Goal: Task Accomplishment & Management: Manage account settings

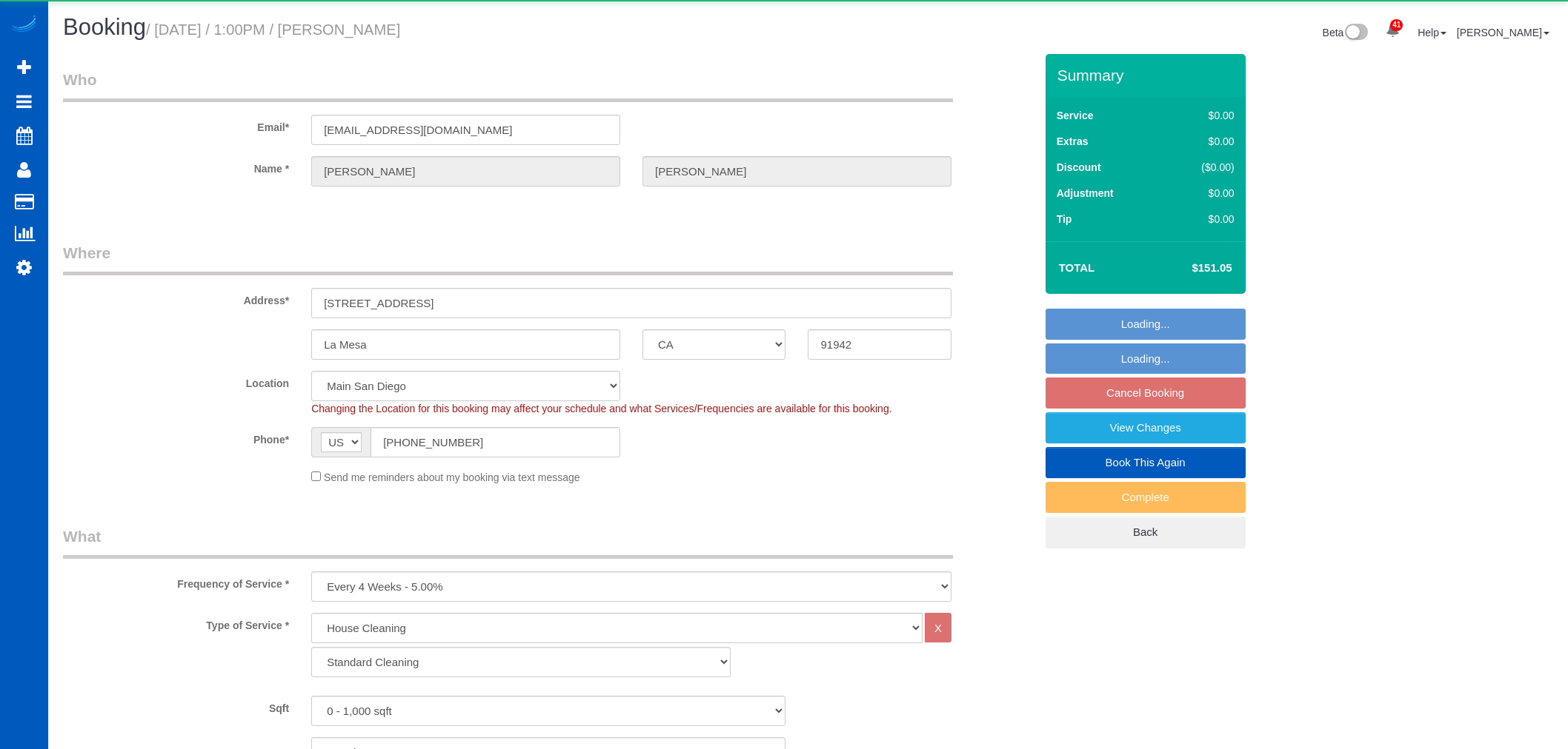
select select "CA"
select select "199"
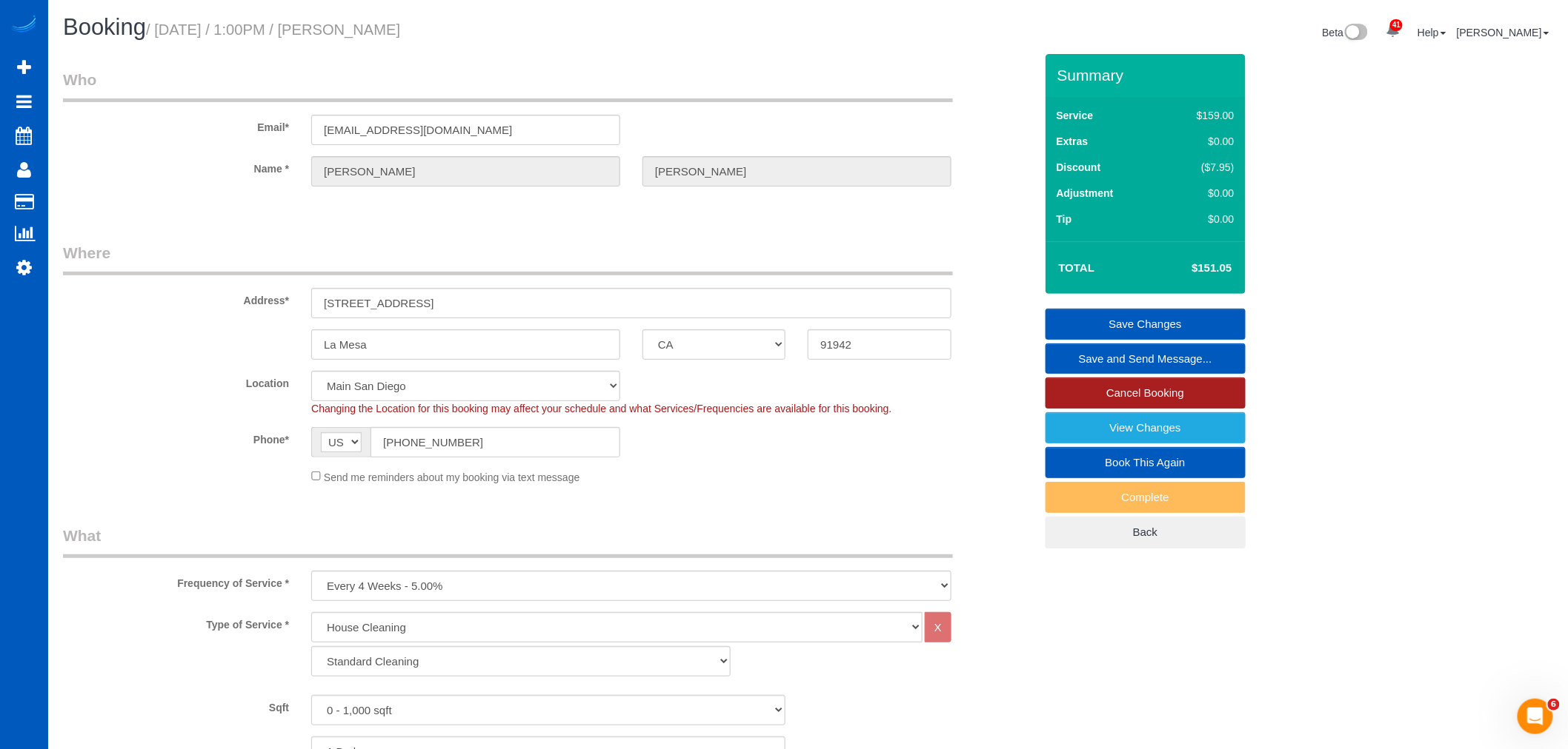
click at [1101, 396] on link "Cancel Booking" at bounding box center [1145, 393] width 200 height 31
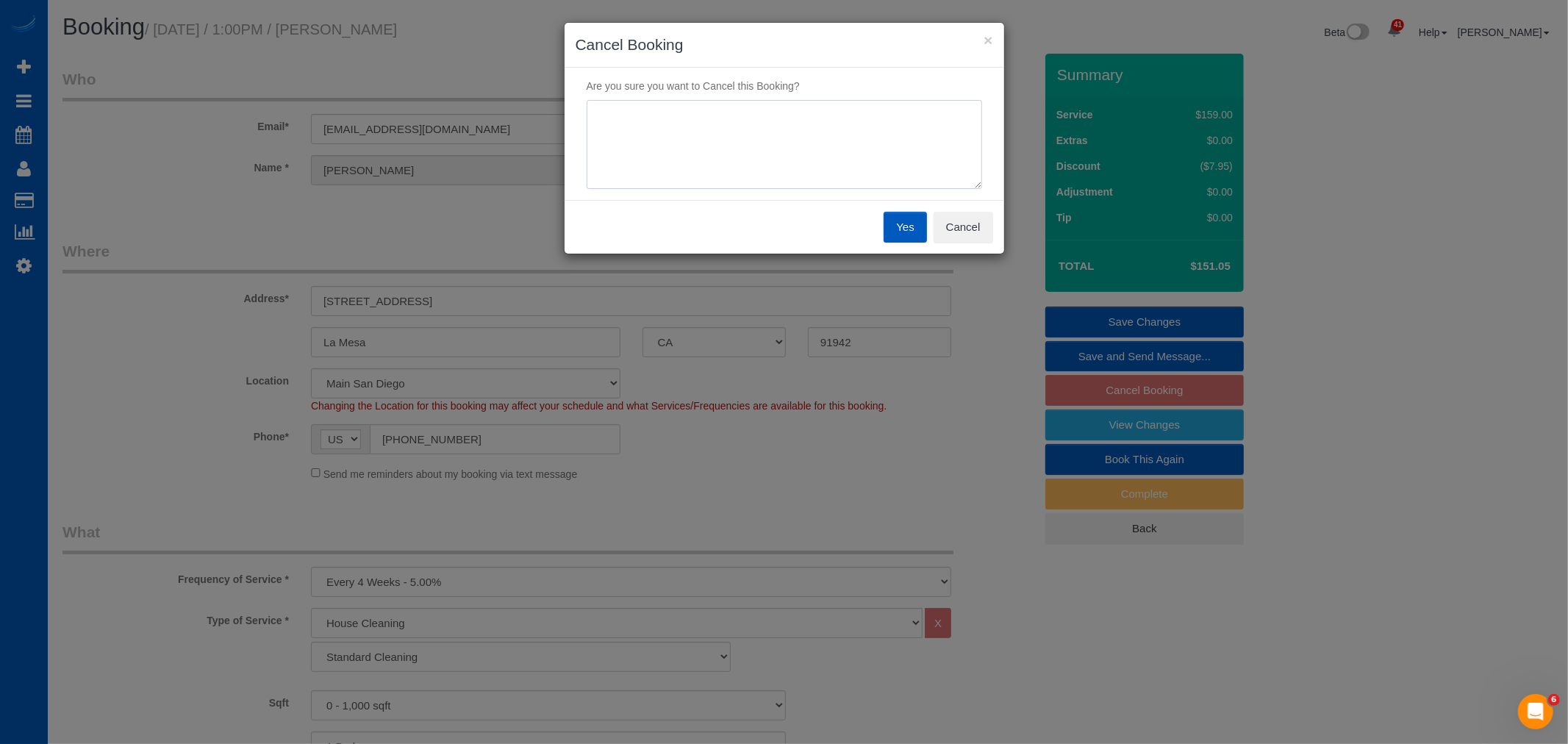
click at [658, 148] on textarea at bounding box center [784, 144] width 395 height 90
click at [713, 118] on textarea at bounding box center [784, 144] width 395 height 90
type textarea "needed sooner - per text"
click at [886, 242] on button "Yes" at bounding box center [905, 227] width 42 height 31
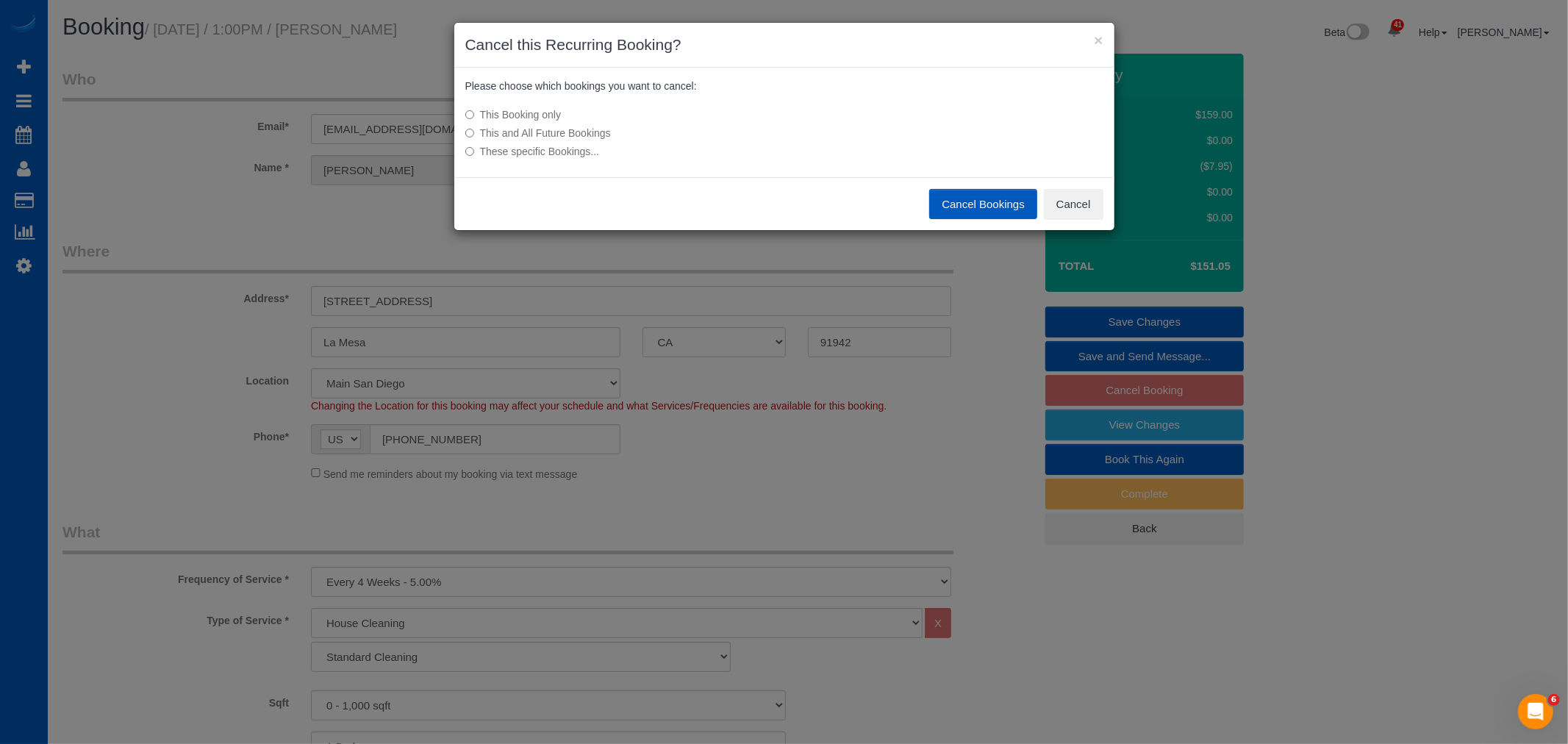
click at [968, 209] on button "Cancel Bookings" at bounding box center [984, 204] width 108 height 31
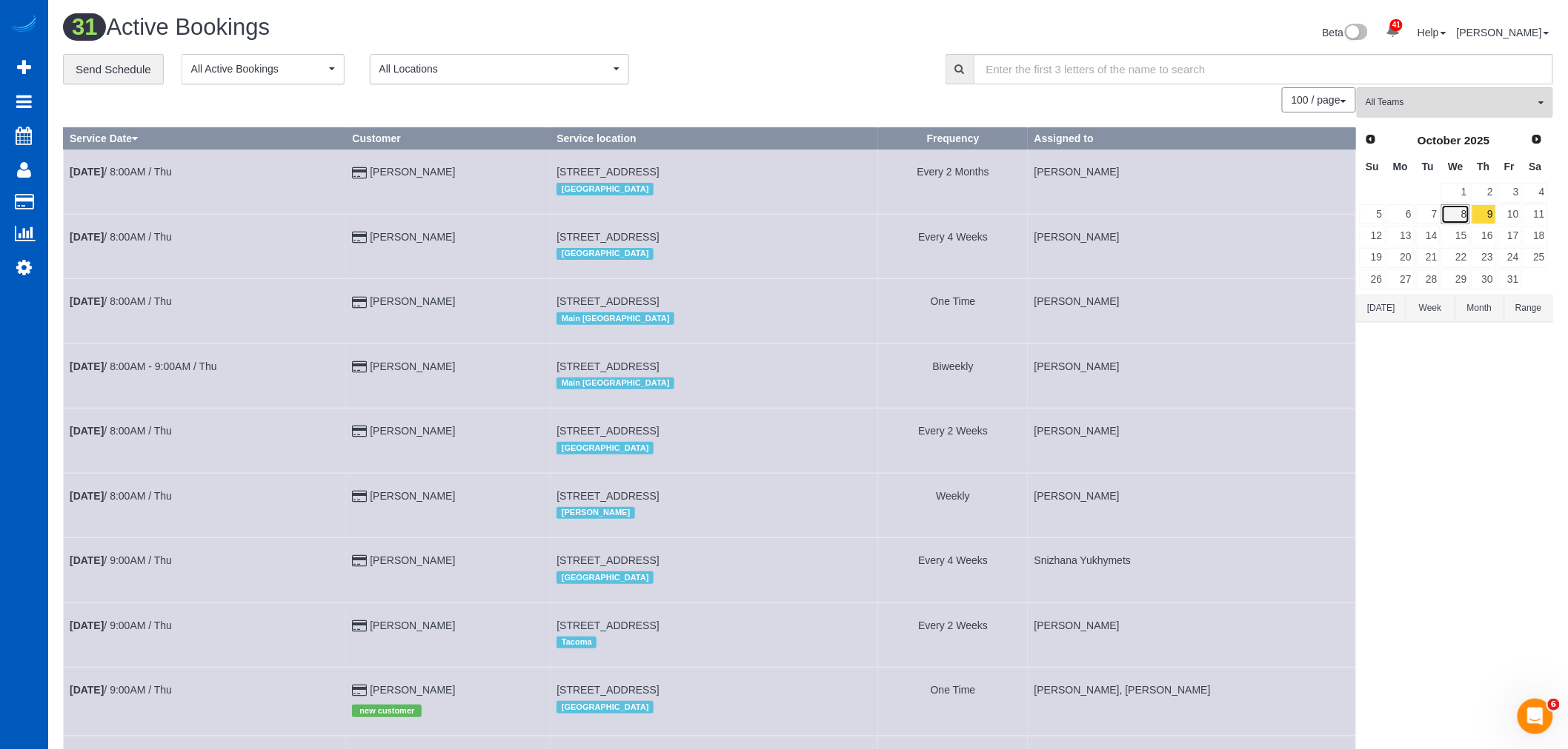
click at [1456, 218] on link "8" at bounding box center [1455, 214] width 28 height 20
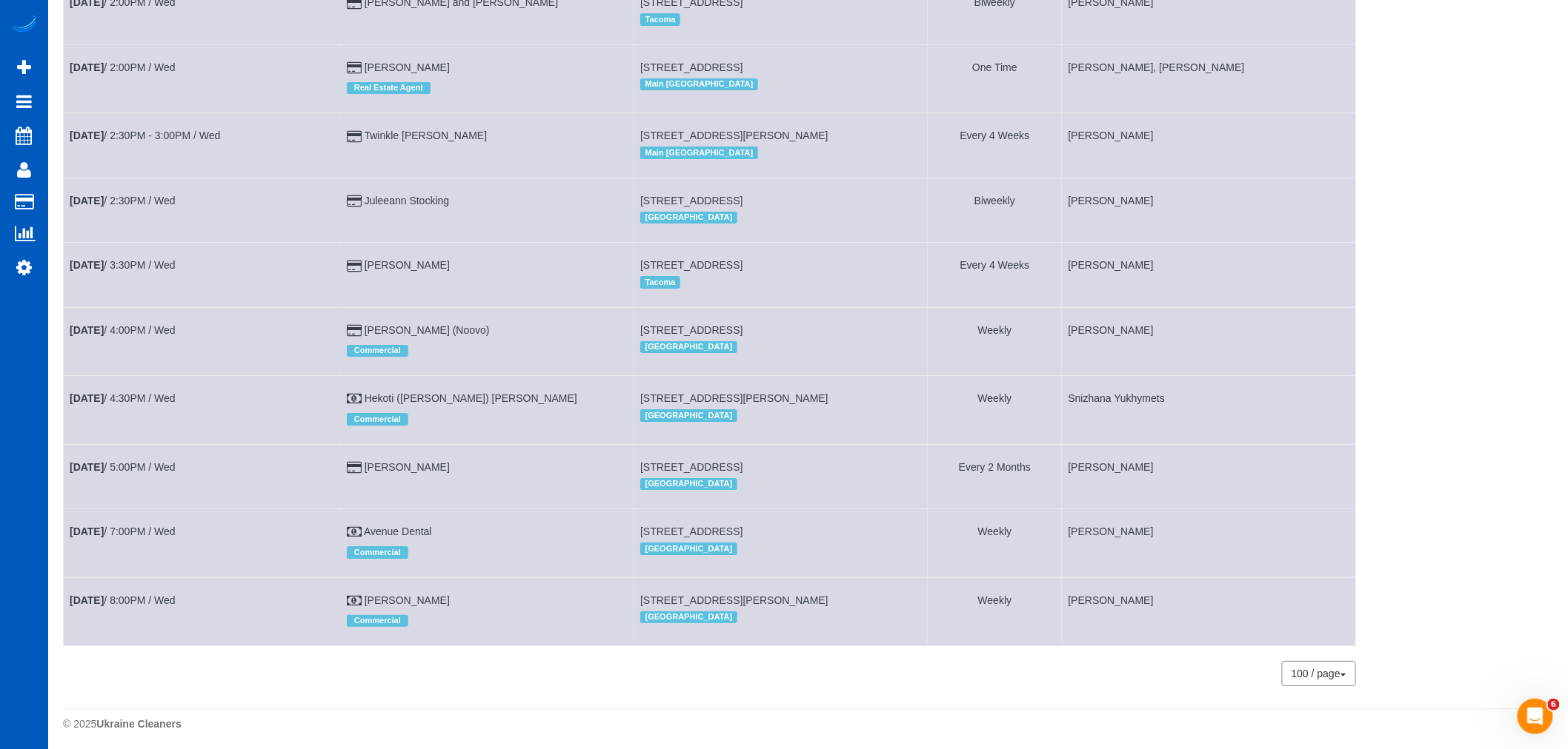
scroll to position [2137, 0]
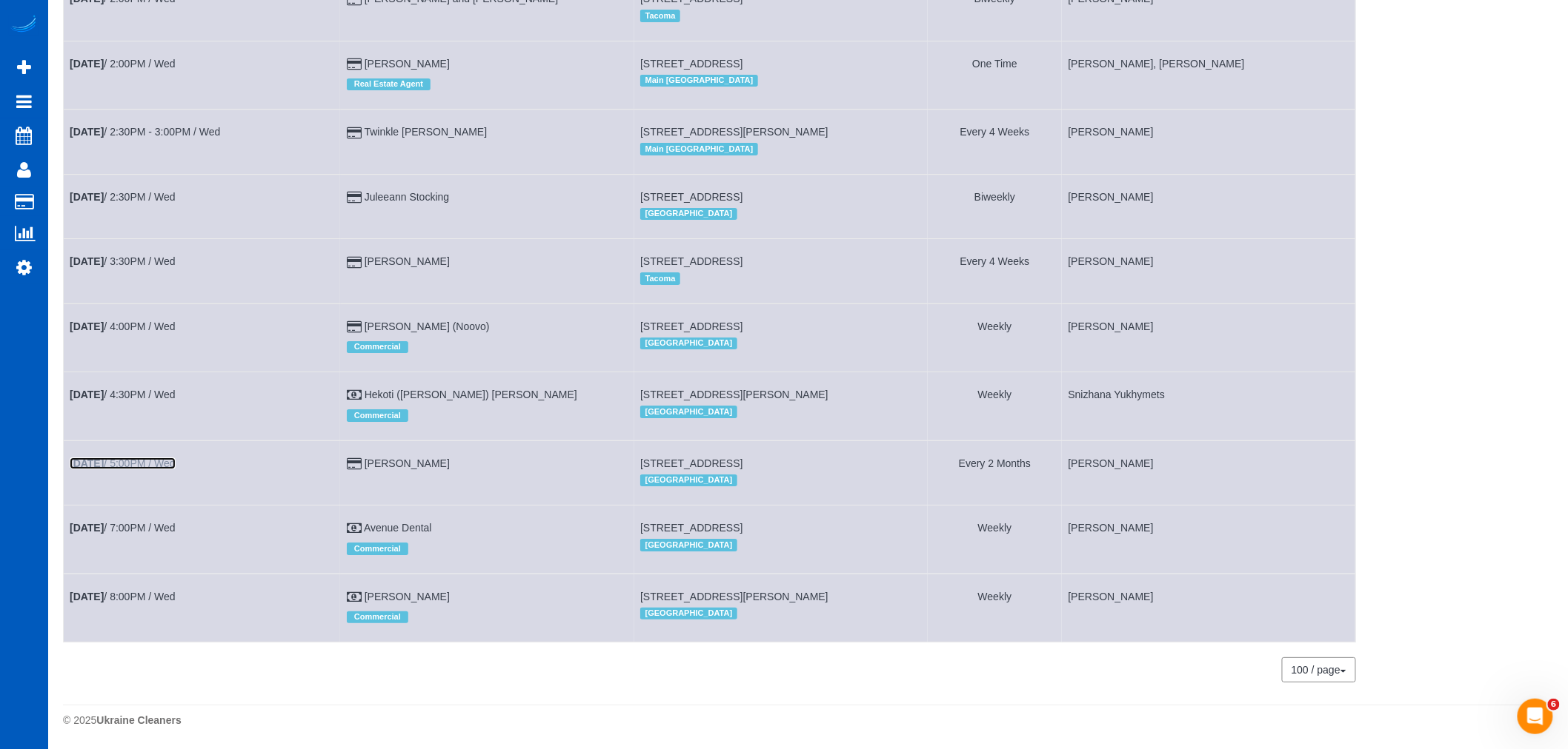
click at [113, 463] on link "[DATE] 5:00PM / Wed" at bounding box center [123, 463] width 106 height 12
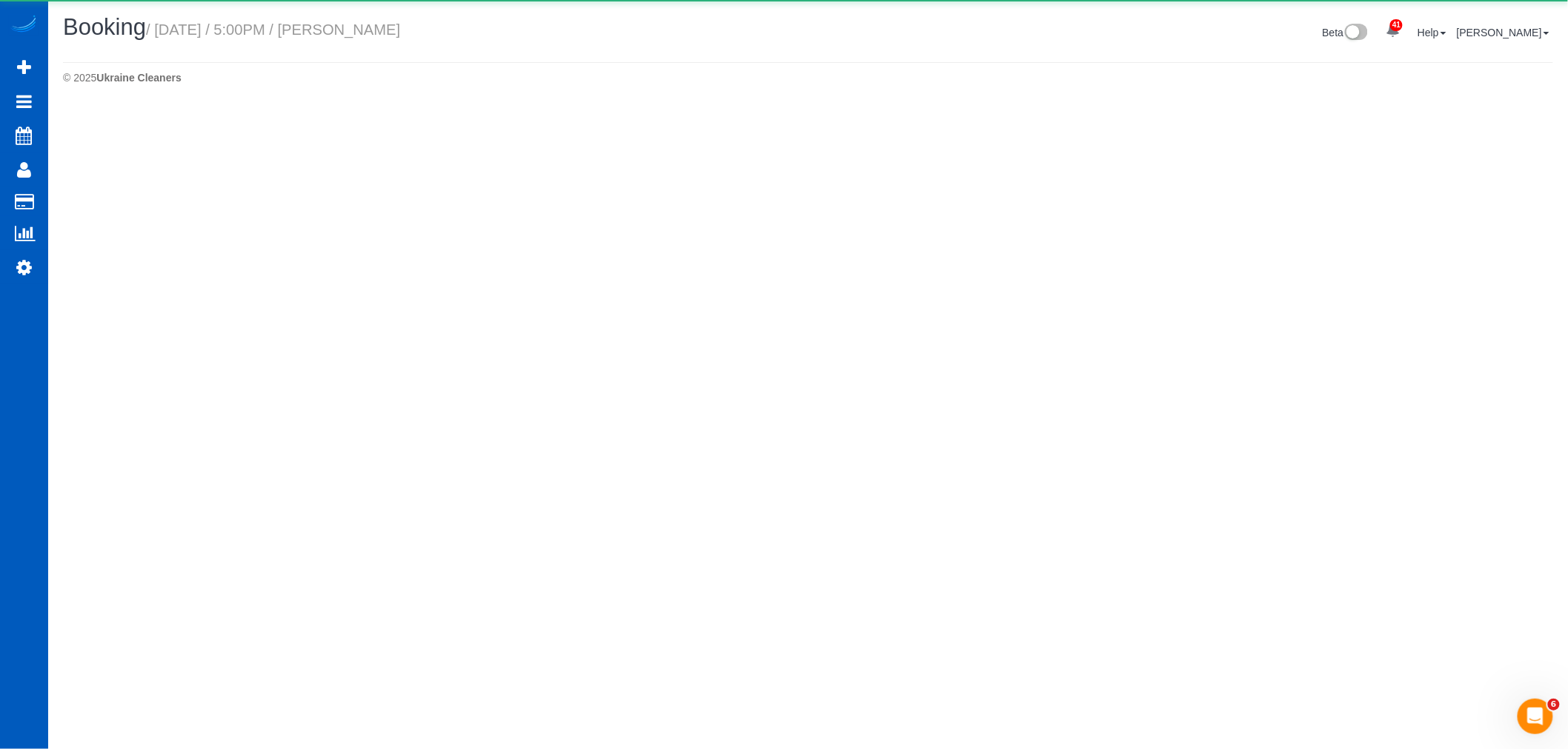
select select "WA"
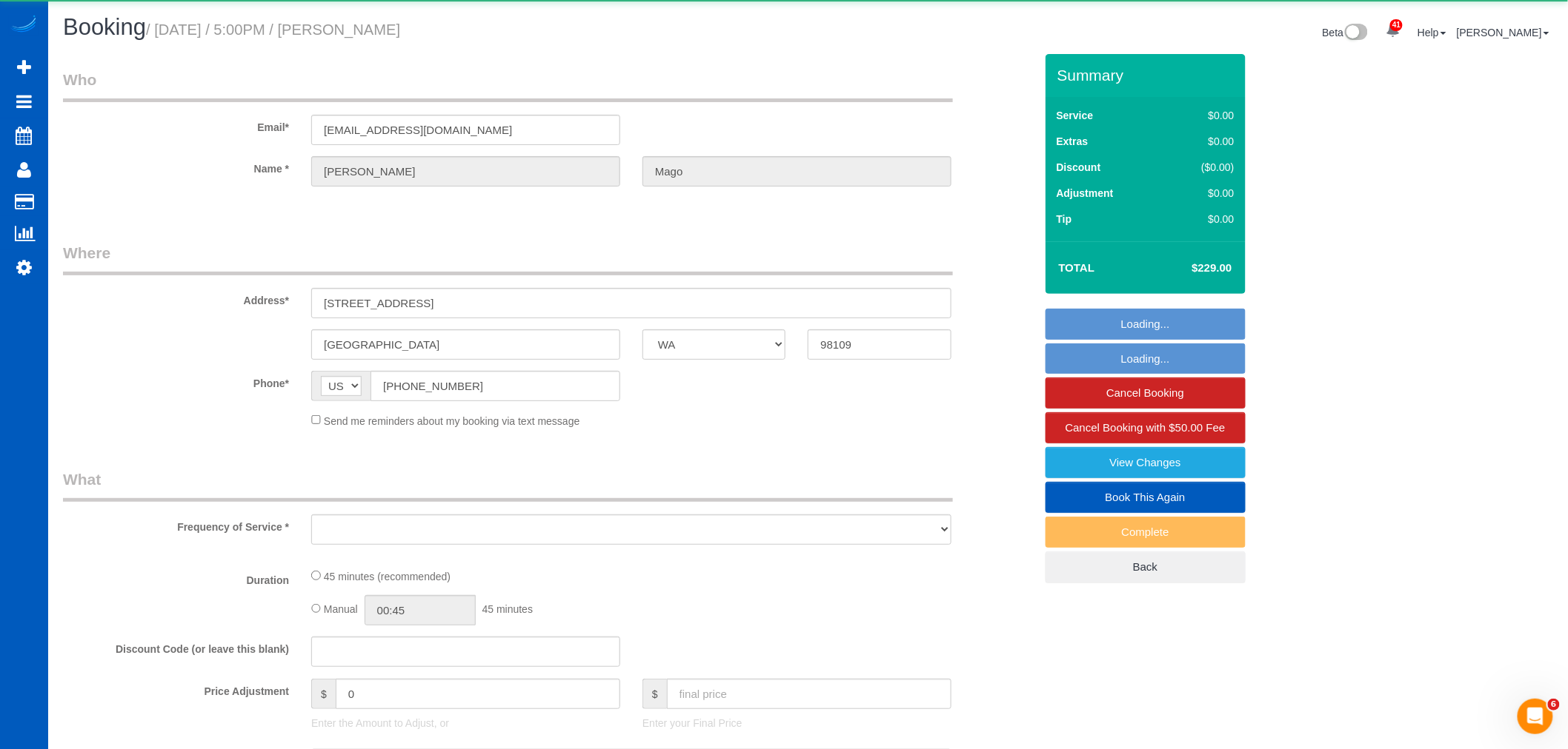
select select "object:3119"
select select "string:fspay-4eddcff4-abd1-4437-bb5b-e1e17a93d302"
select select "199"
select select "spot8"
select select "number:10"
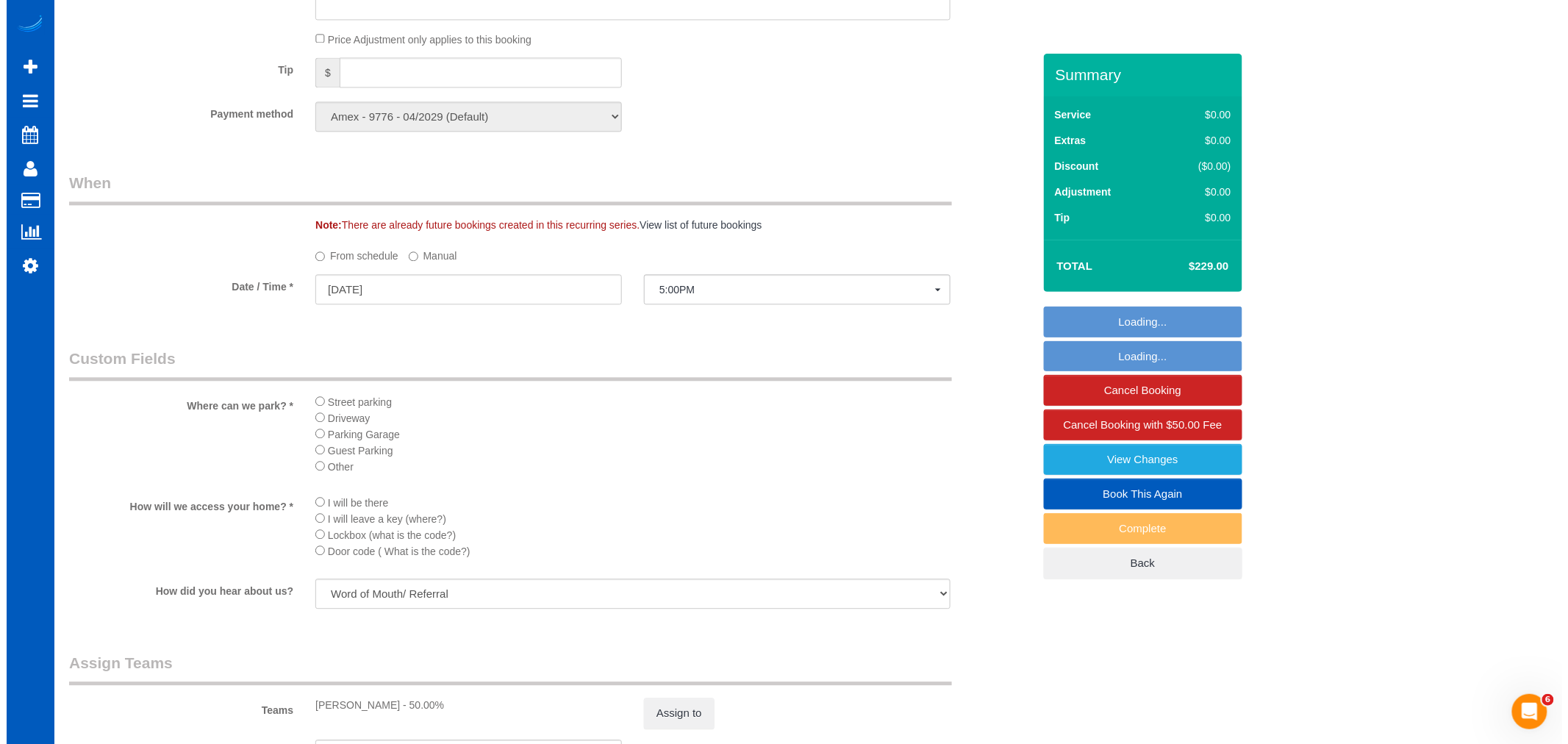
scroll to position [1716, 0]
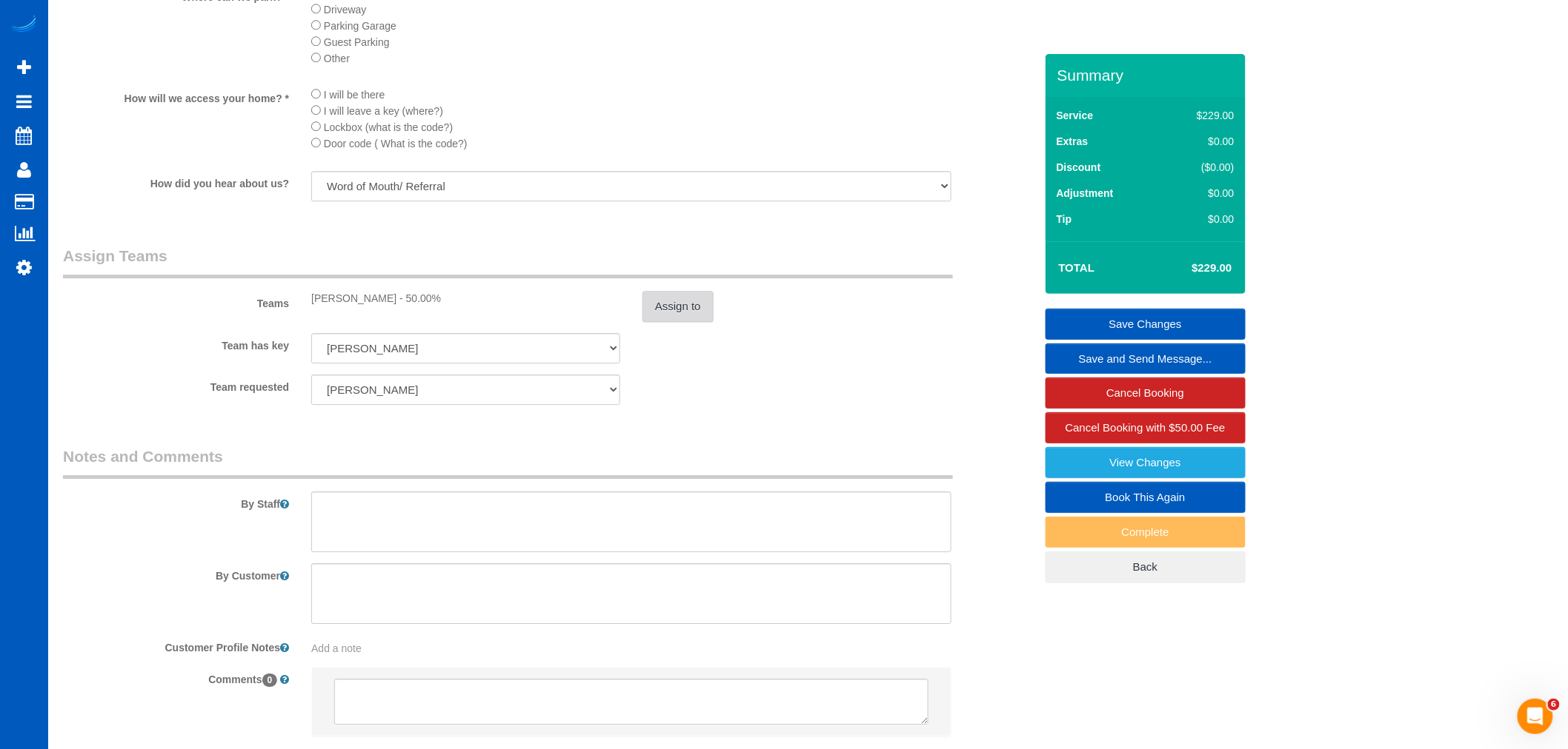
click at [701, 322] on button "Assign to" at bounding box center [678, 306] width 71 height 31
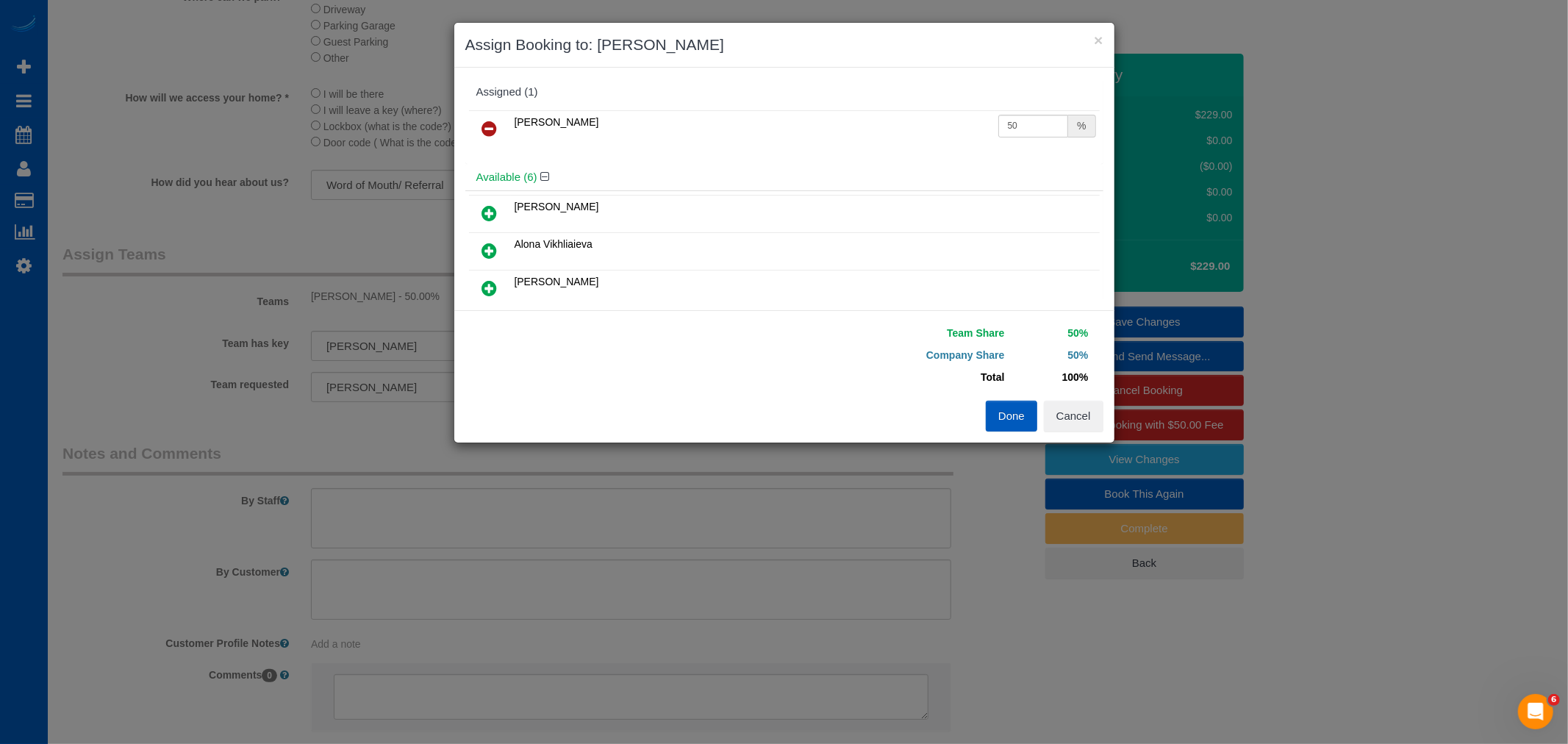
click at [491, 126] on icon at bounding box center [489, 128] width 15 height 18
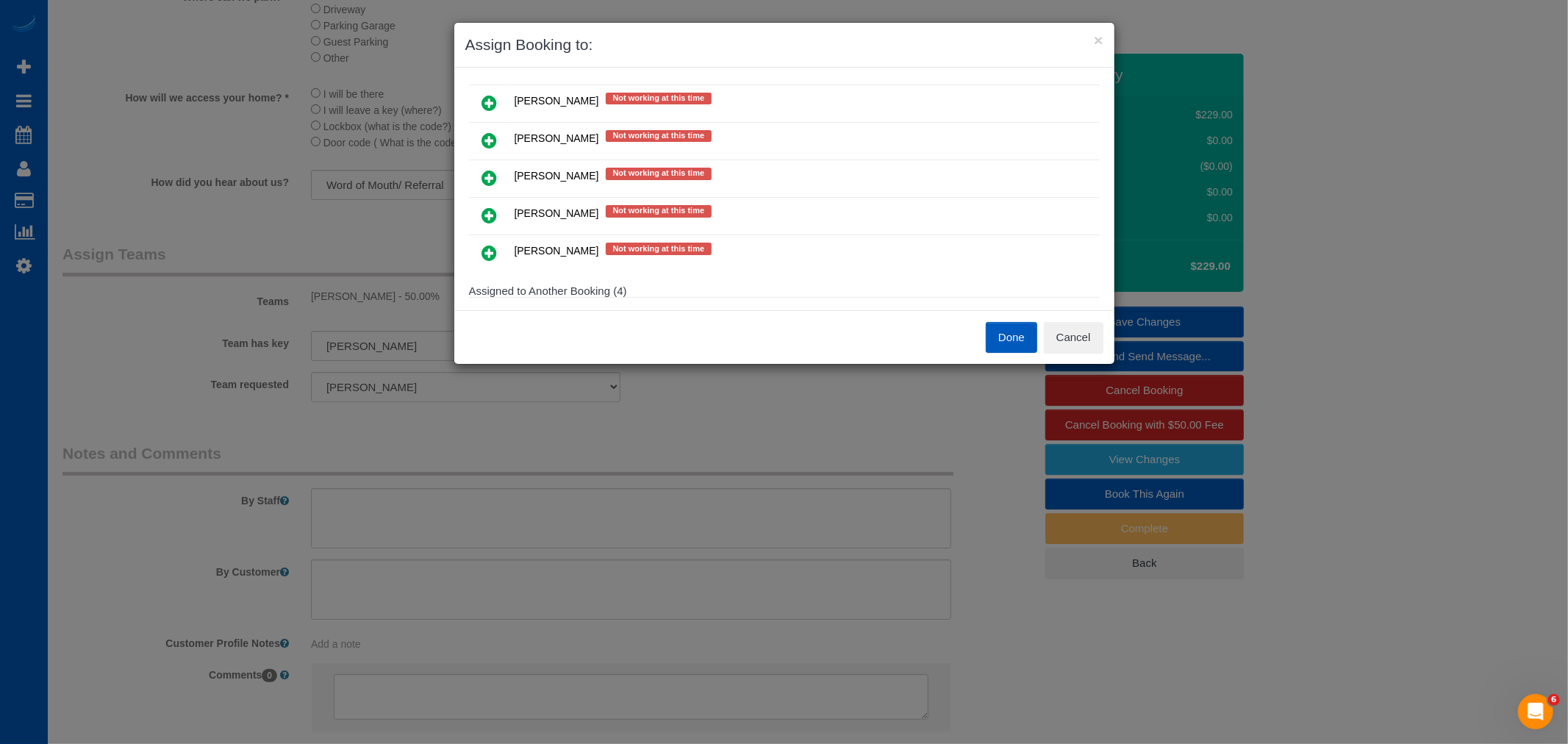
click at [490, 244] on icon at bounding box center [489, 253] width 15 height 18
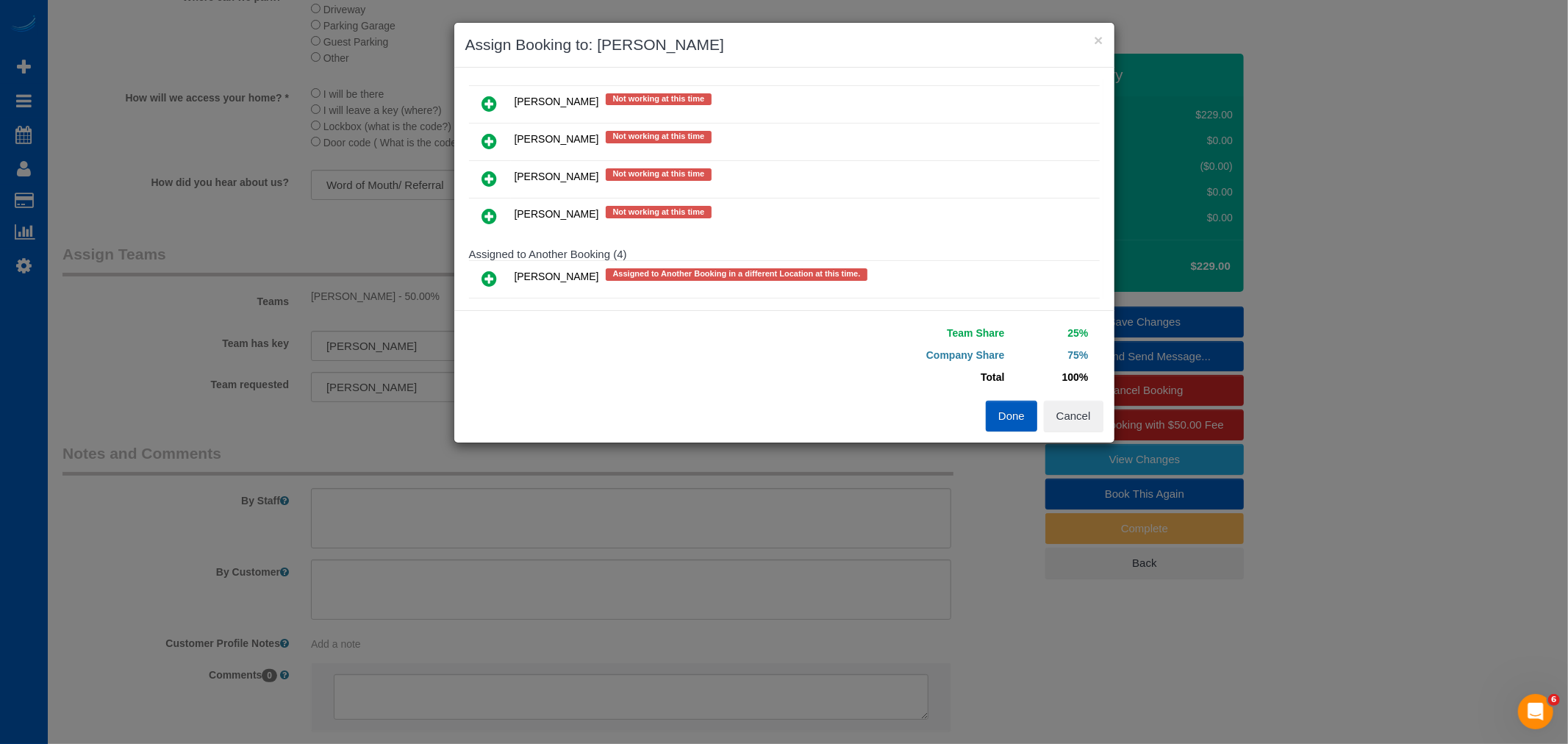
click at [497, 203] on link at bounding box center [489, 217] width 34 height 30
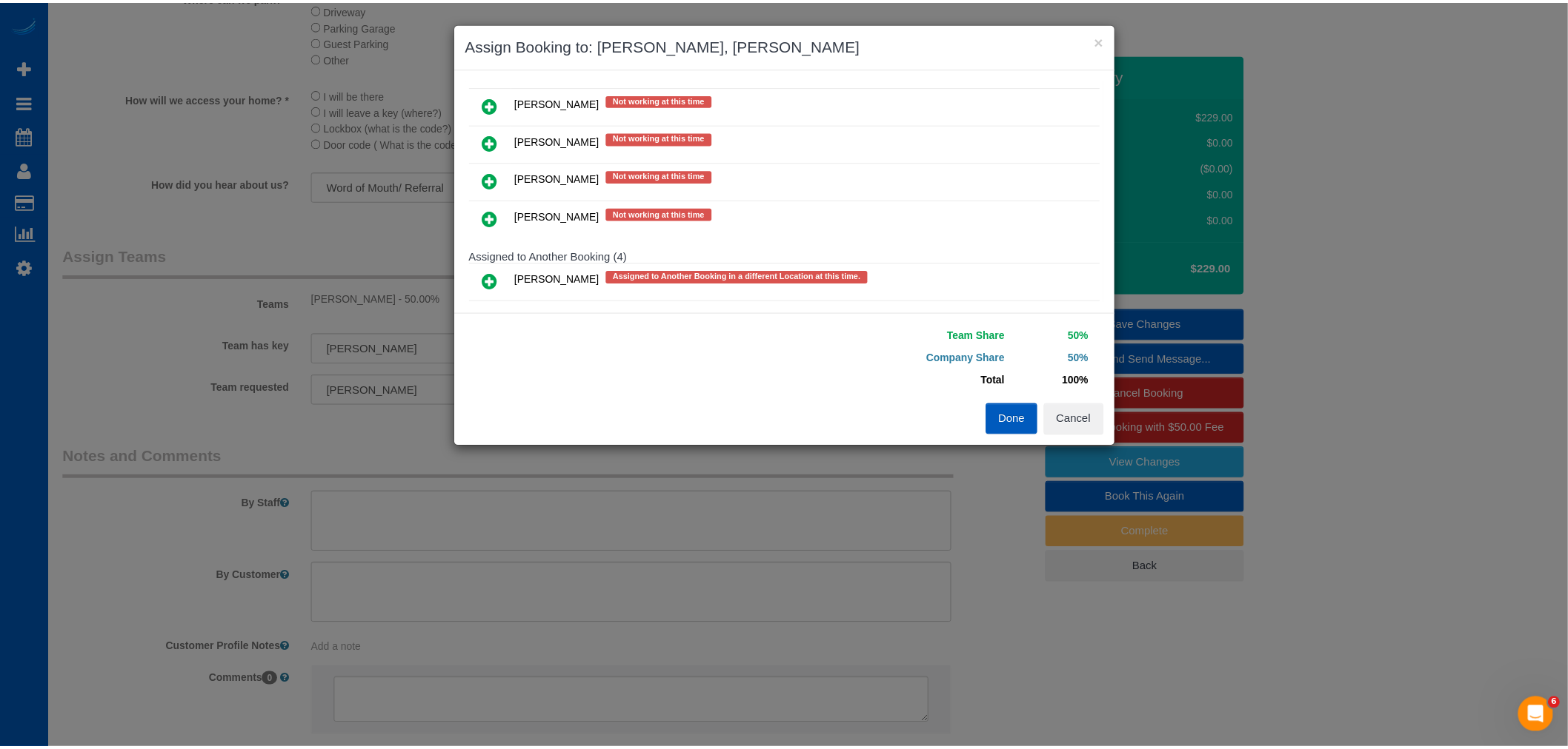
scroll to position [706, 0]
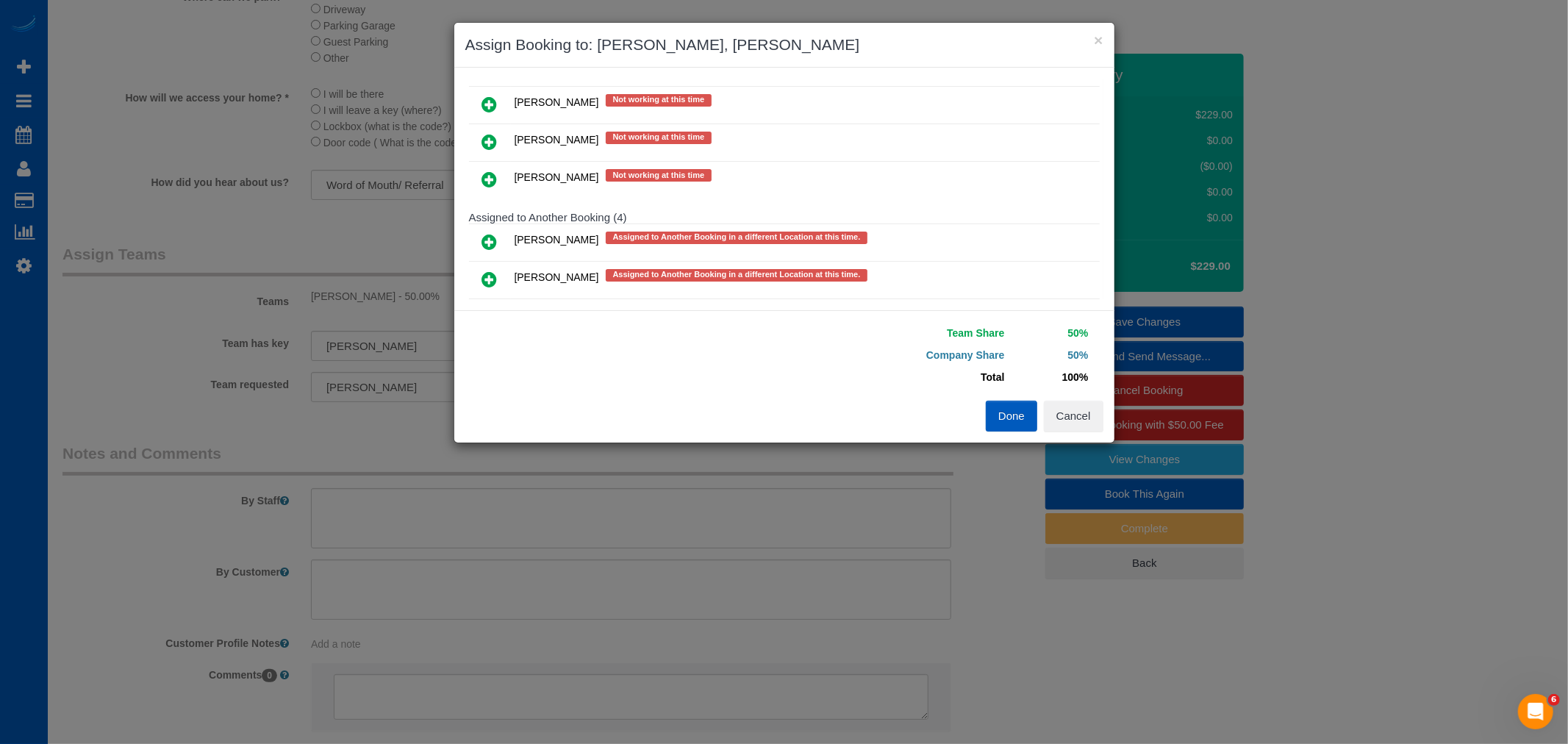
click at [1015, 420] on button "Done" at bounding box center [1012, 416] width 52 height 31
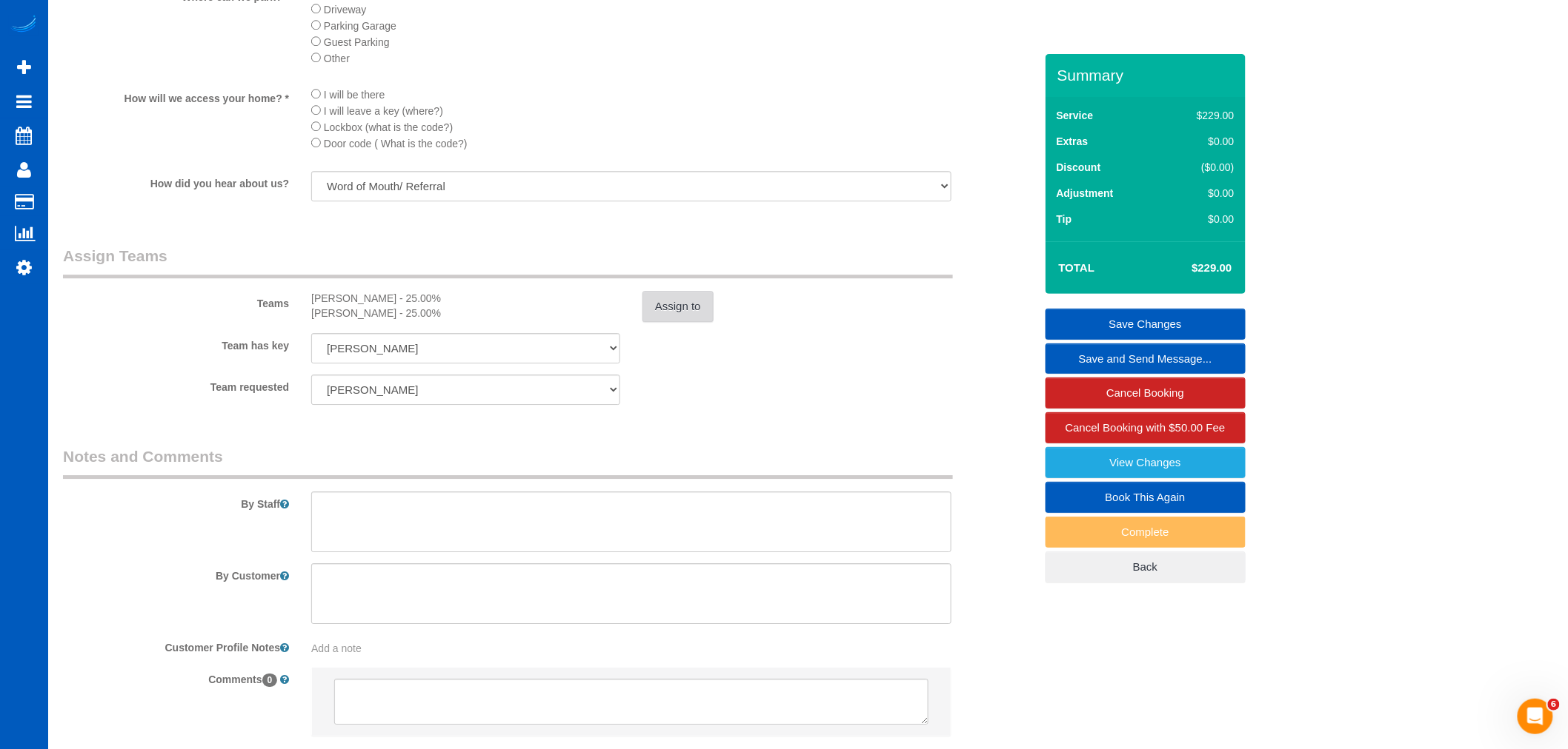
click at [665, 313] on button "Assign to" at bounding box center [678, 306] width 71 height 31
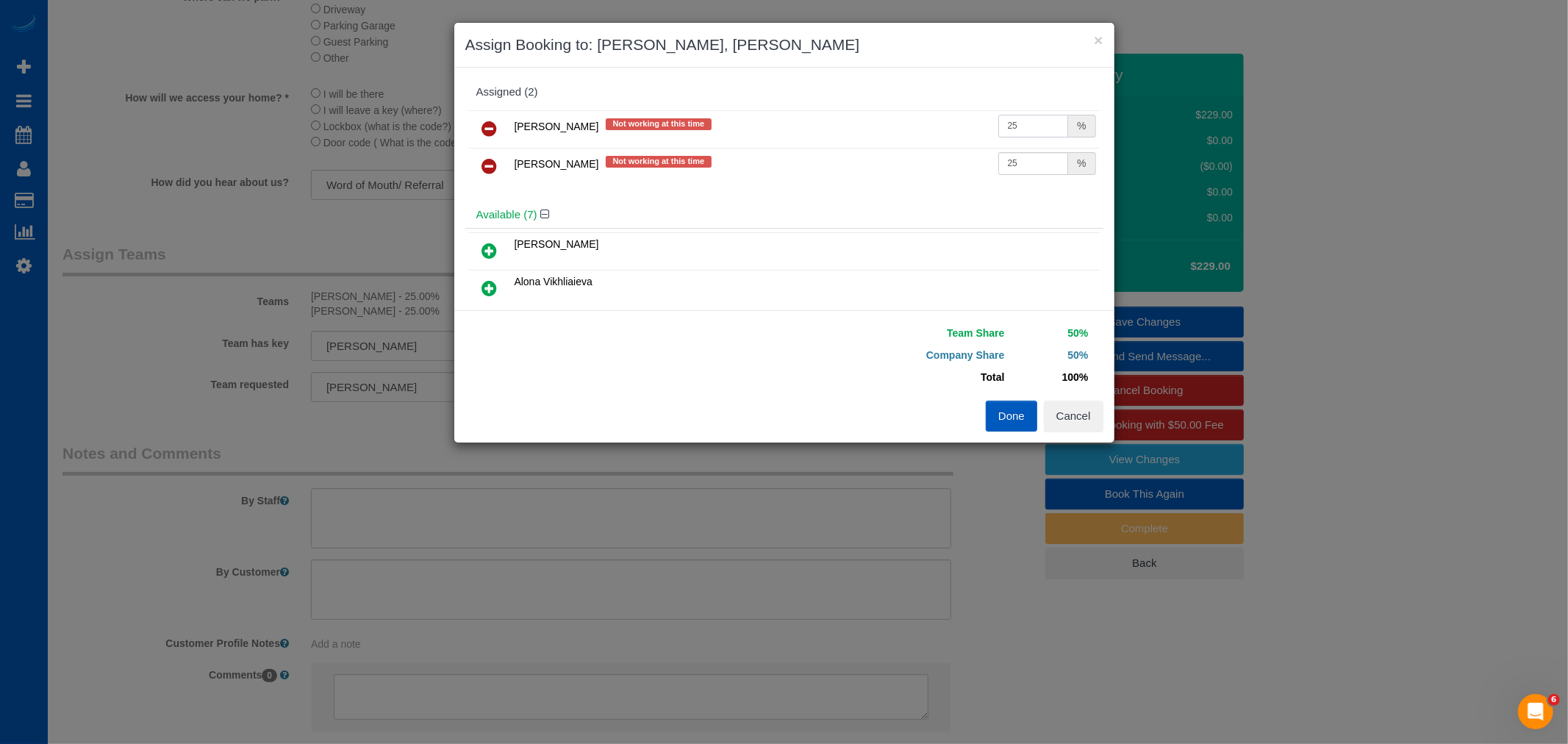
drag, startPoint x: 1022, startPoint y: 126, endPoint x: 926, endPoint y: 126, distance: 96.0
click at [926, 126] on tr "[PERSON_NAME] Not working at this time 25 %" at bounding box center [784, 128] width 631 height 37
type input "33"
drag, startPoint x: 986, startPoint y: 165, endPoint x: 921, endPoint y: 182, distance: 67.2
click at [921, 182] on tr "[PERSON_NAME] Not working at this time 25 %" at bounding box center [784, 166] width 631 height 37
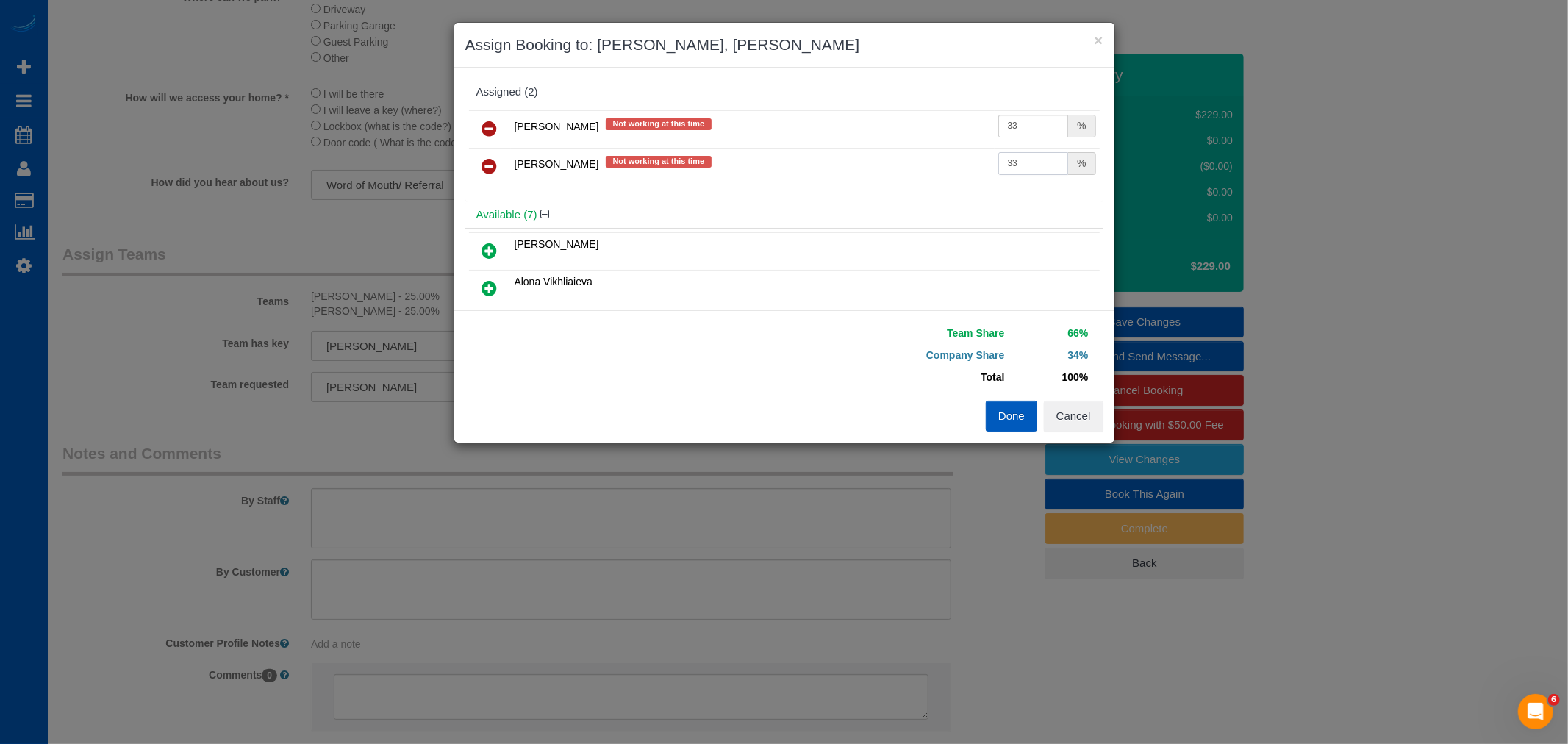
type input "33"
click at [1019, 415] on button "Done" at bounding box center [1012, 416] width 52 height 31
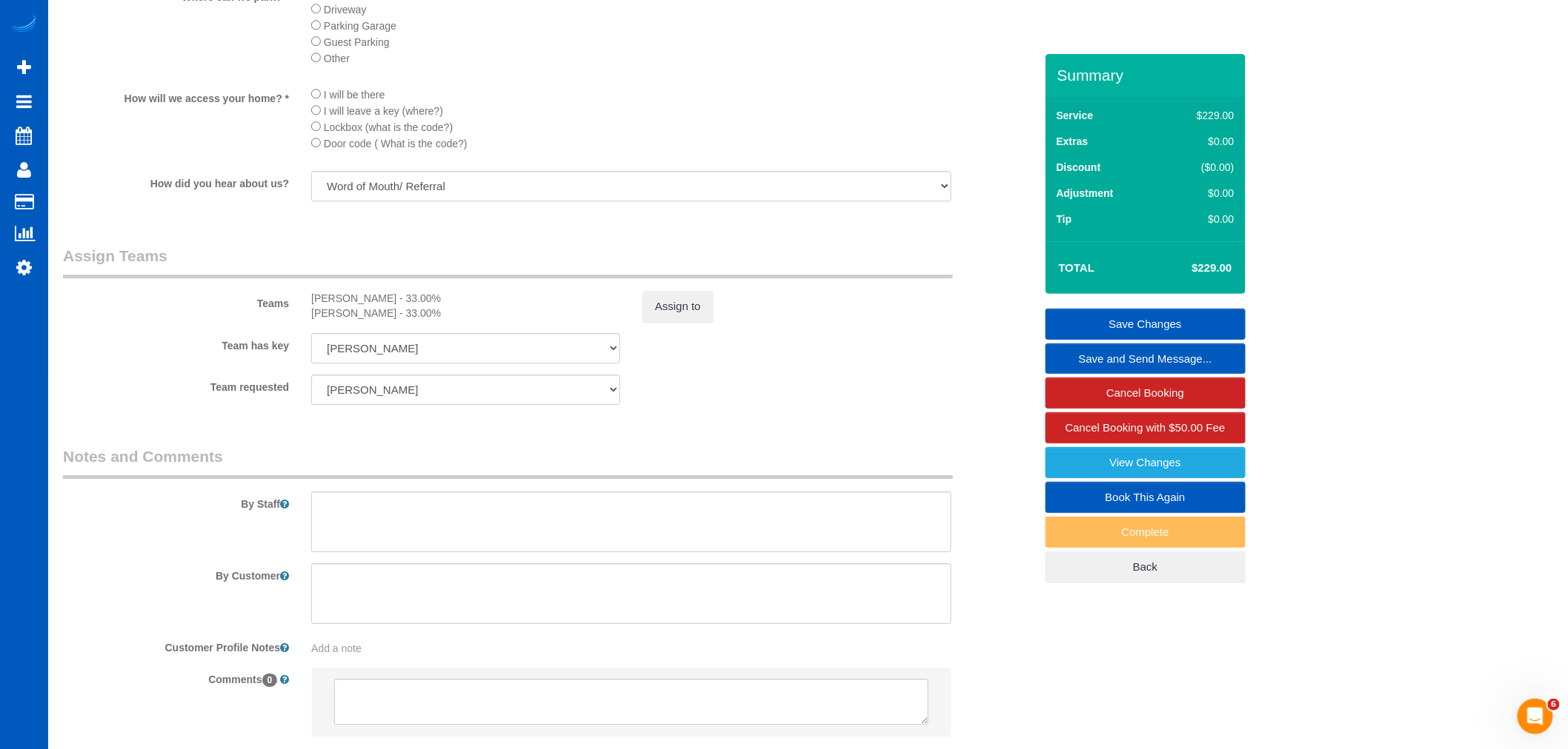
click at [1137, 324] on link "Save Changes" at bounding box center [1145, 324] width 200 height 31
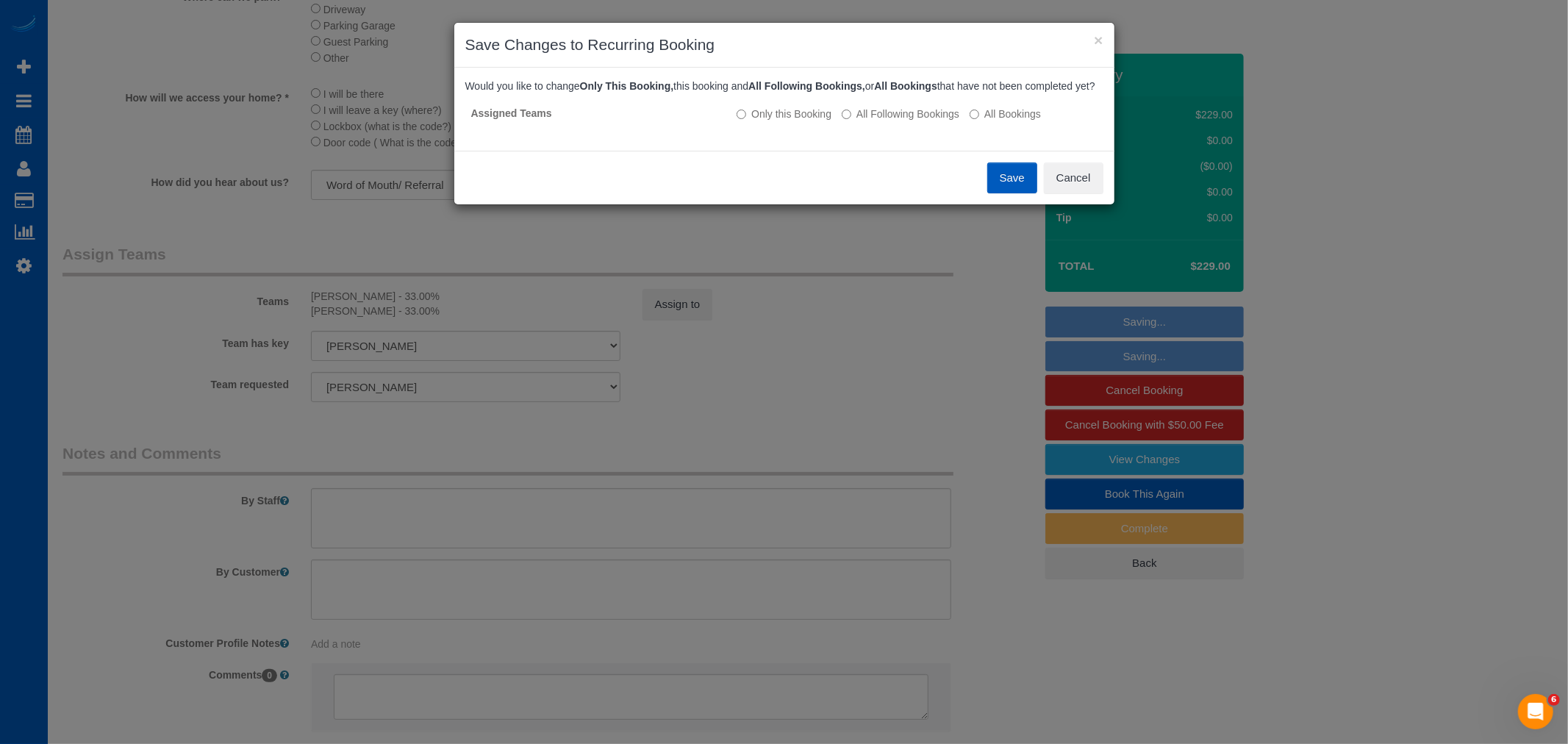
click at [1027, 194] on button "Save" at bounding box center [1012, 178] width 50 height 31
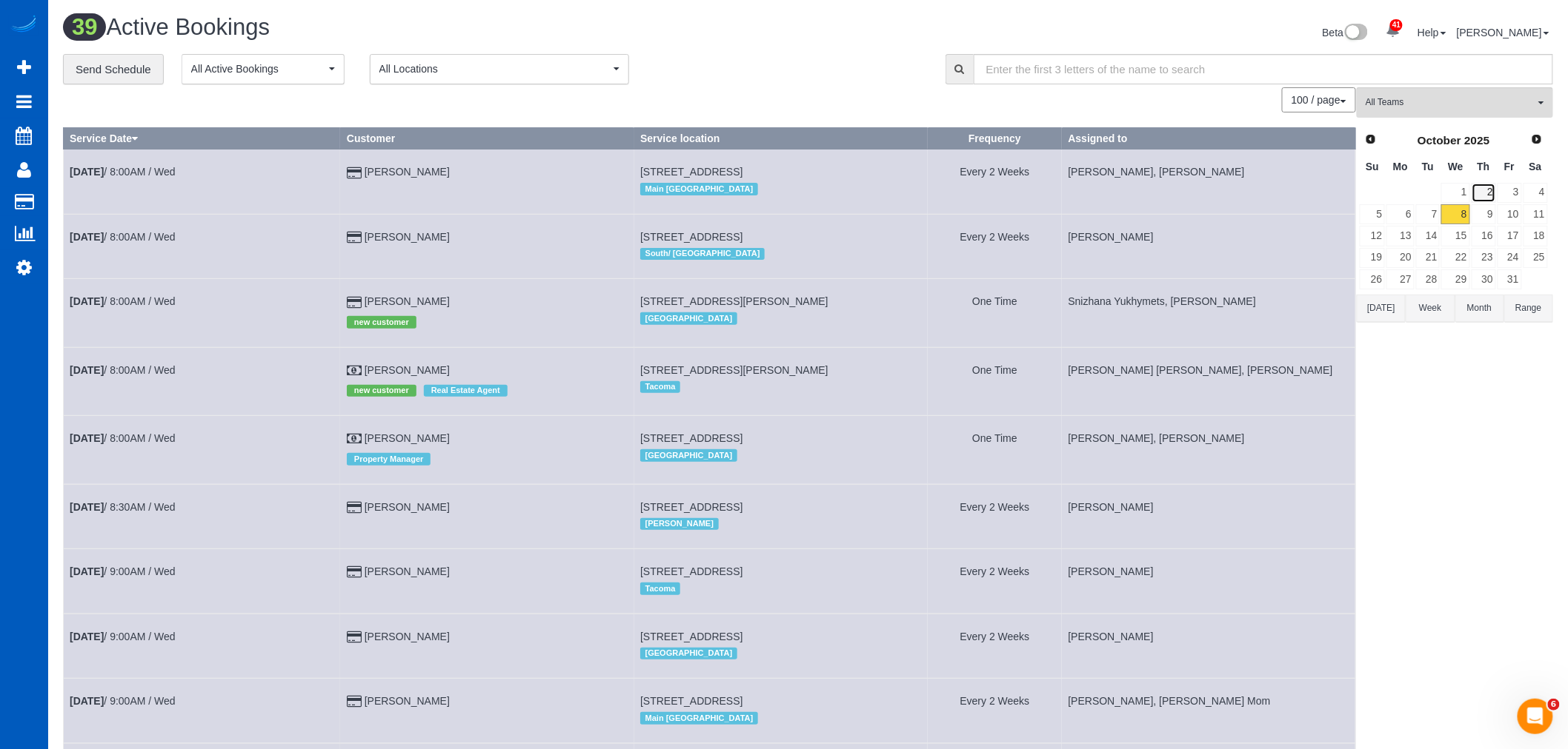
click at [1482, 203] on link "2" at bounding box center [1484, 193] width 24 height 20
click at [1492, 219] on link "9" at bounding box center [1484, 214] width 24 height 20
click at [1501, 219] on link "10" at bounding box center [1509, 214] width 24 height 20
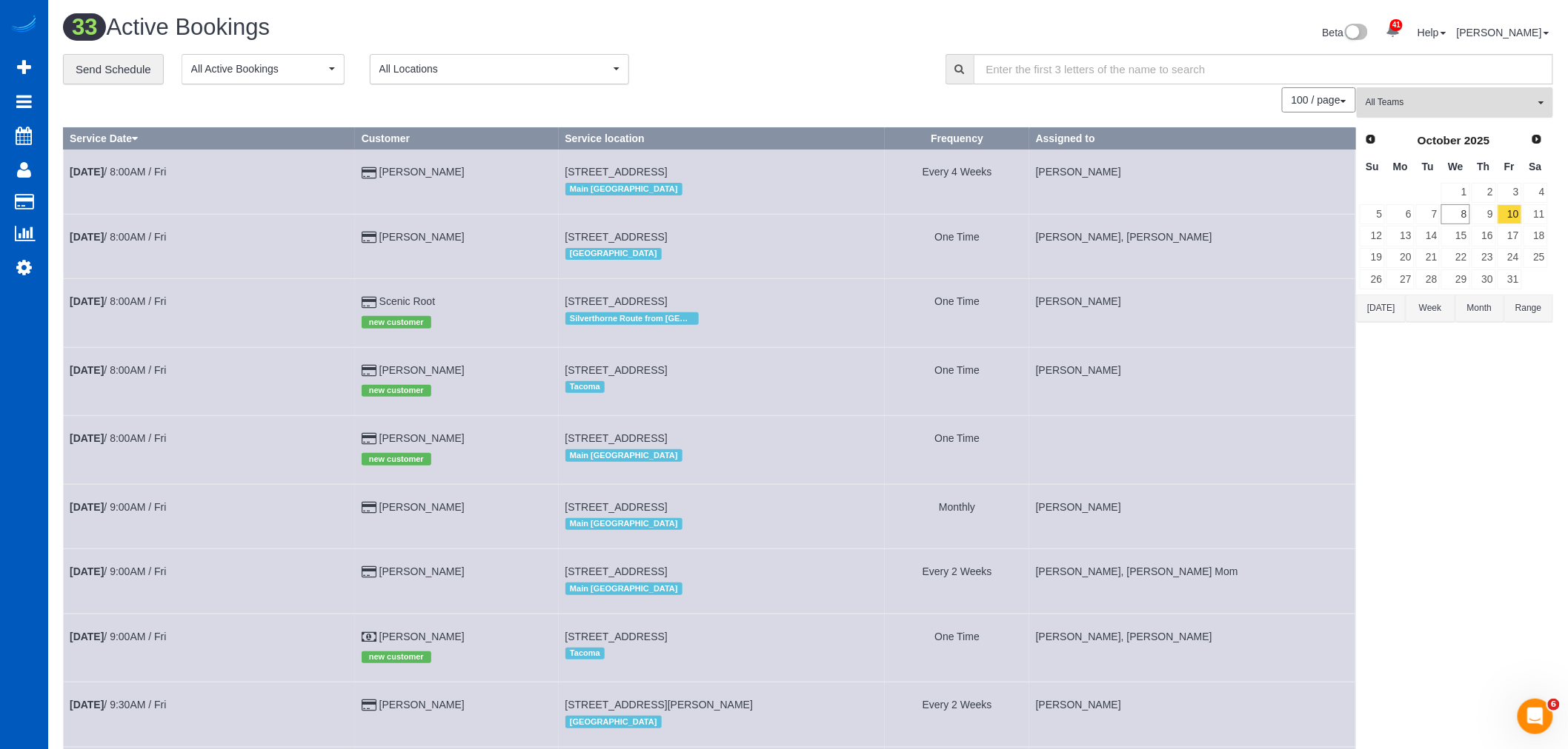
click at [1451, 107] on span "All Teams" at bounding box center [1450, 103] width 169 height 13
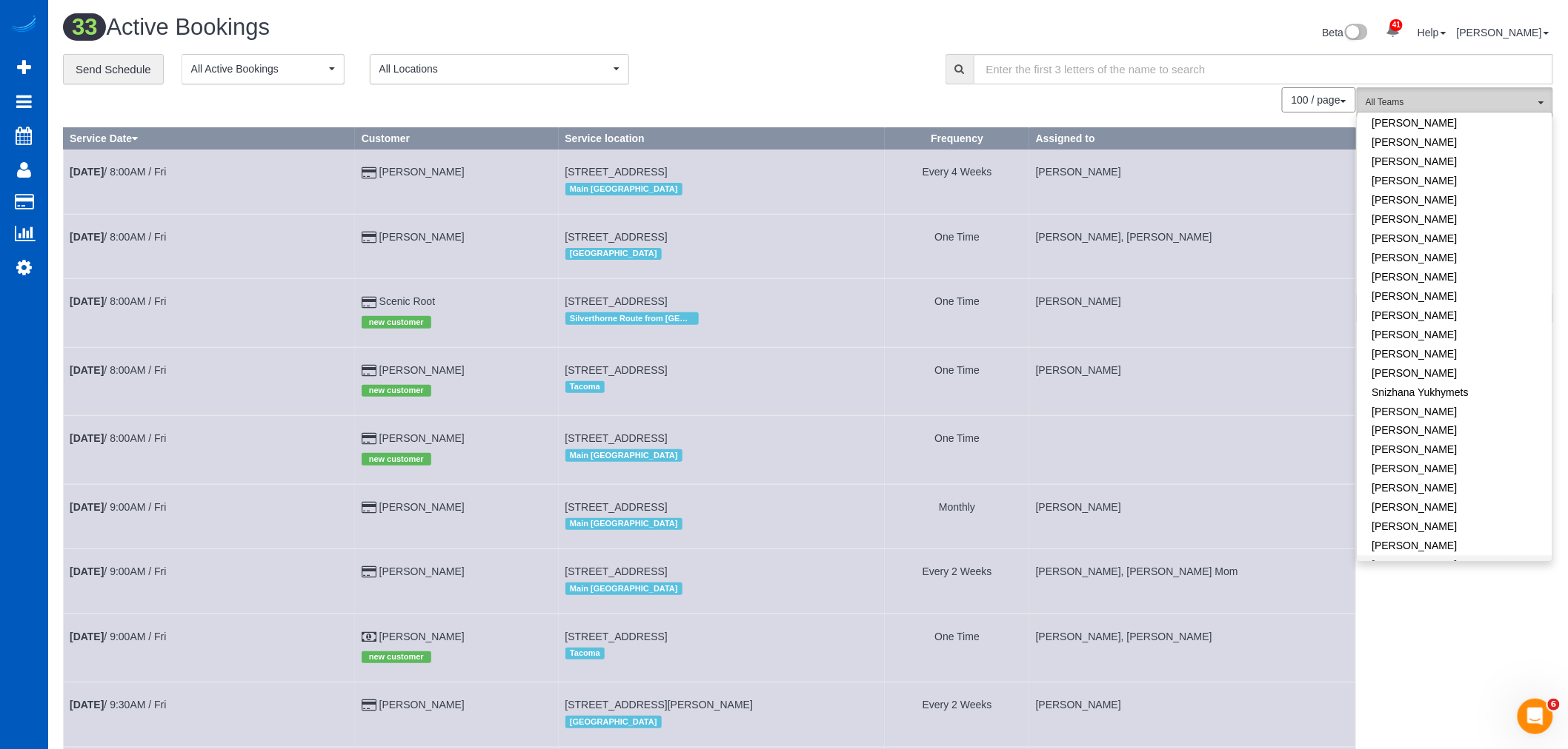
scroll to position [880, 0]
click at [1415, 498] on link "[PERSON_NAME]" at bounding box center [1455, 507] width 195 height 19
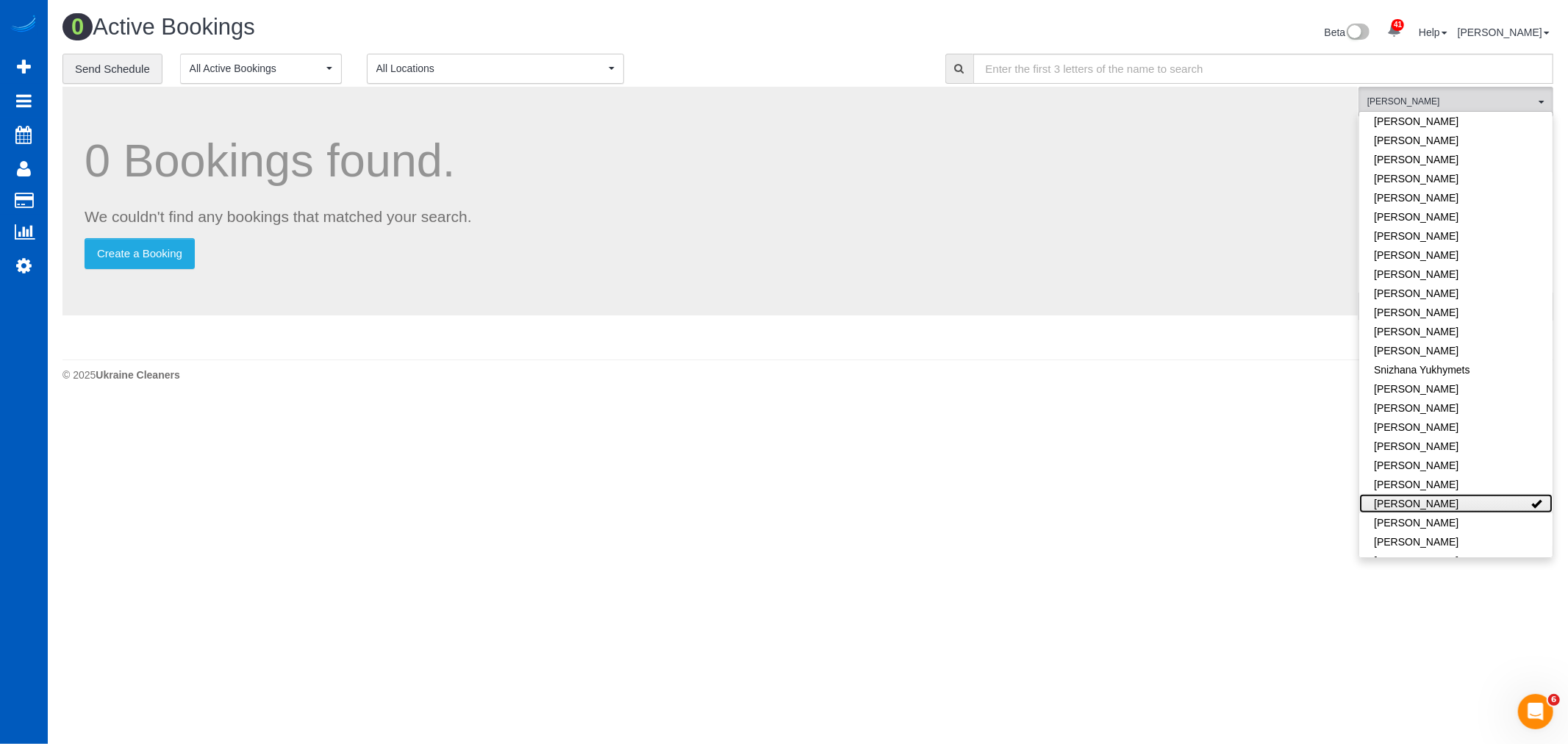
click at [1405, 494] on link "[PERSON_NAME]" at bounding box center [1456, 504] width 194 height 19
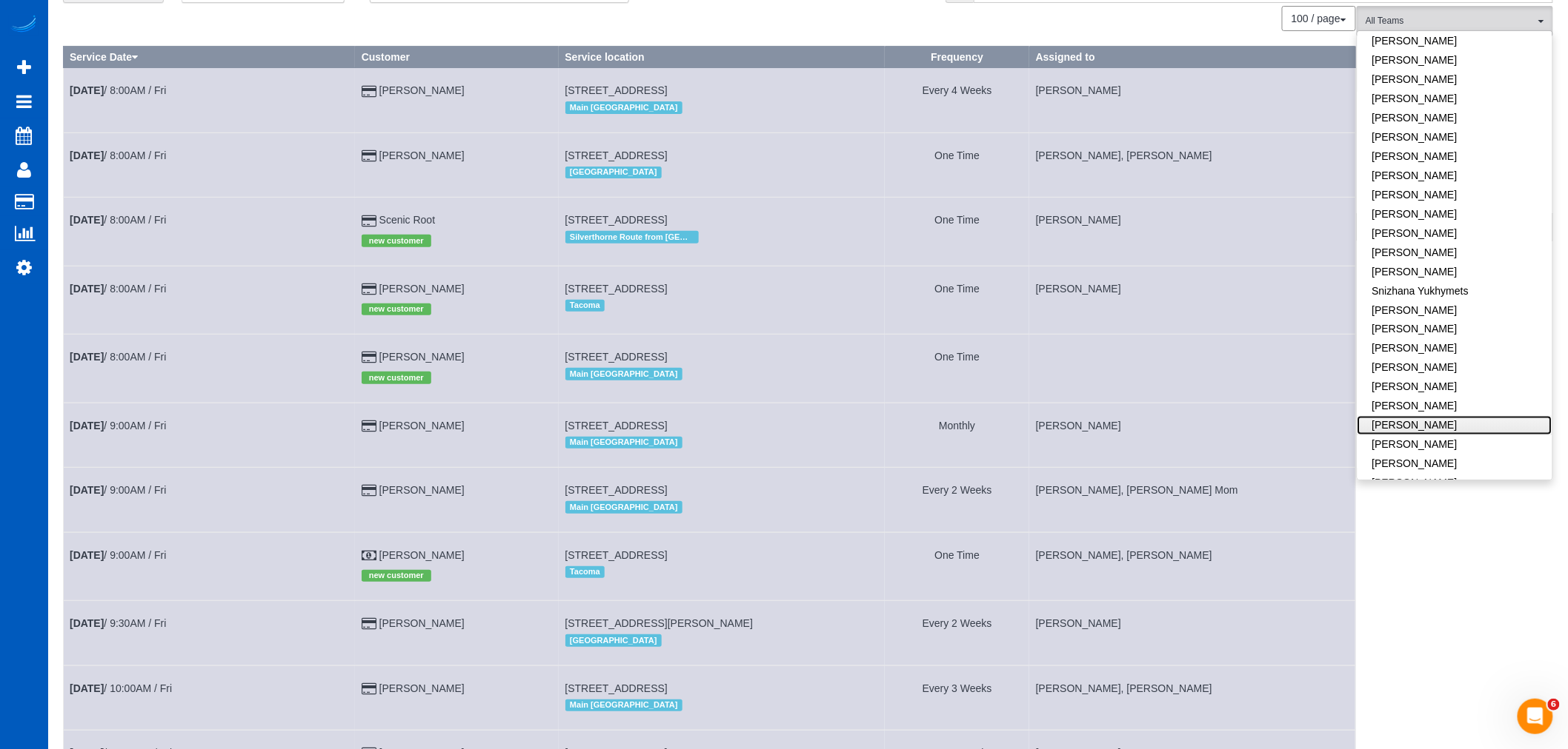
scroll to position [82, 0]
click at [153, 357] on link "[DATE] 8:00AM / Fri" at bounding box center [118, 356] width 96 height 12
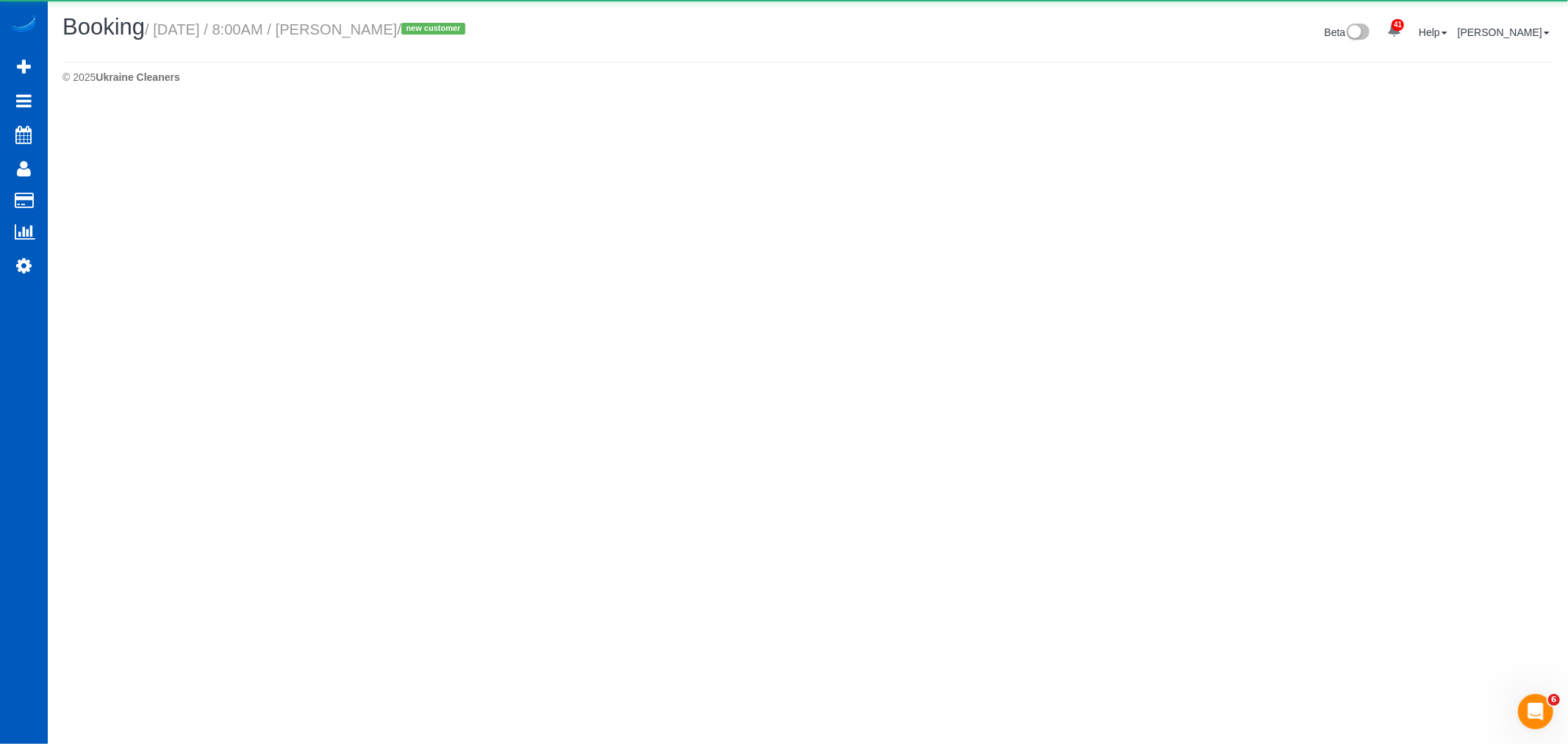
select select "WA"
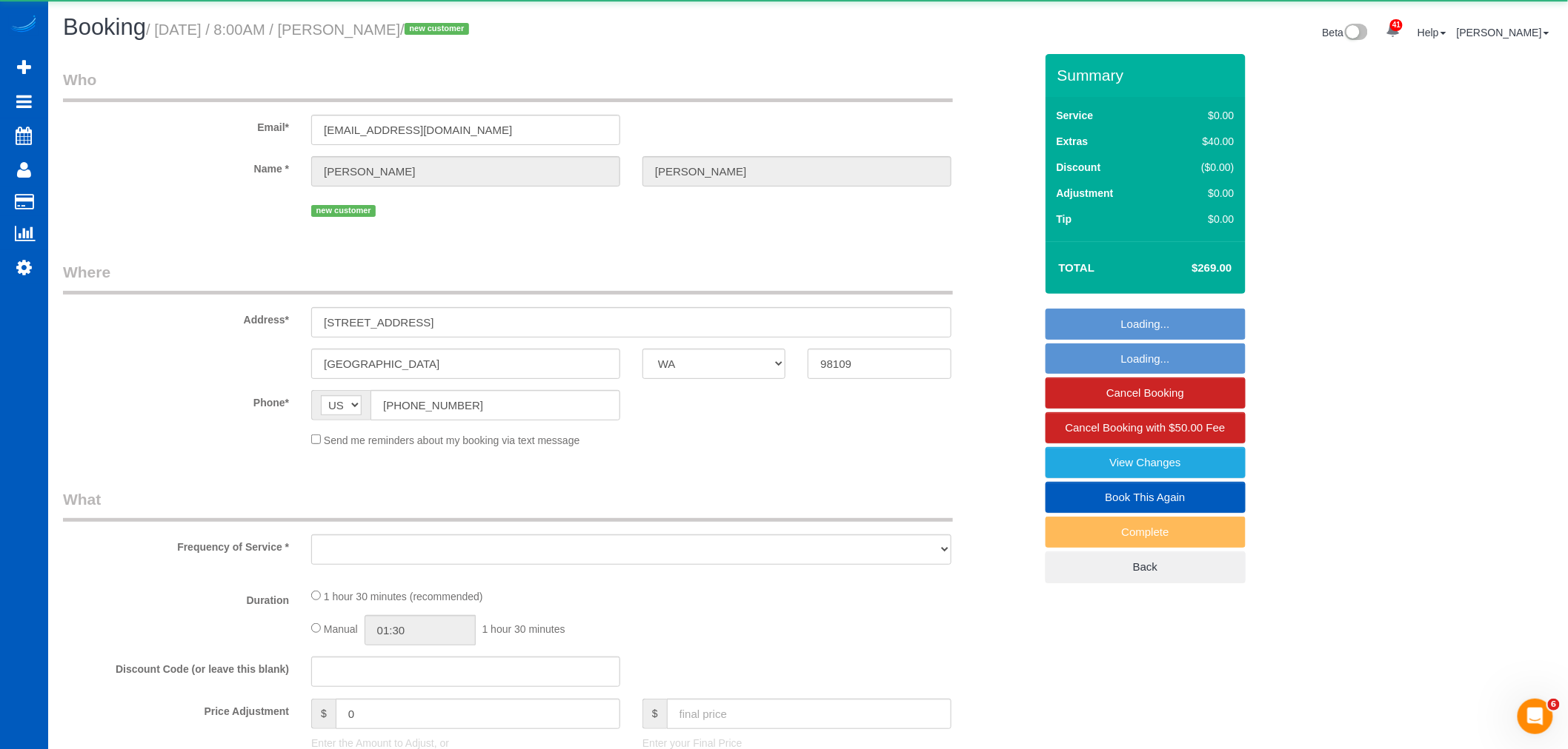
select select "object:7058"
select select "string:fspay-ed5a4af3-44ae-4a97-82ed-8b3c7dca1501"
select select "number:8"
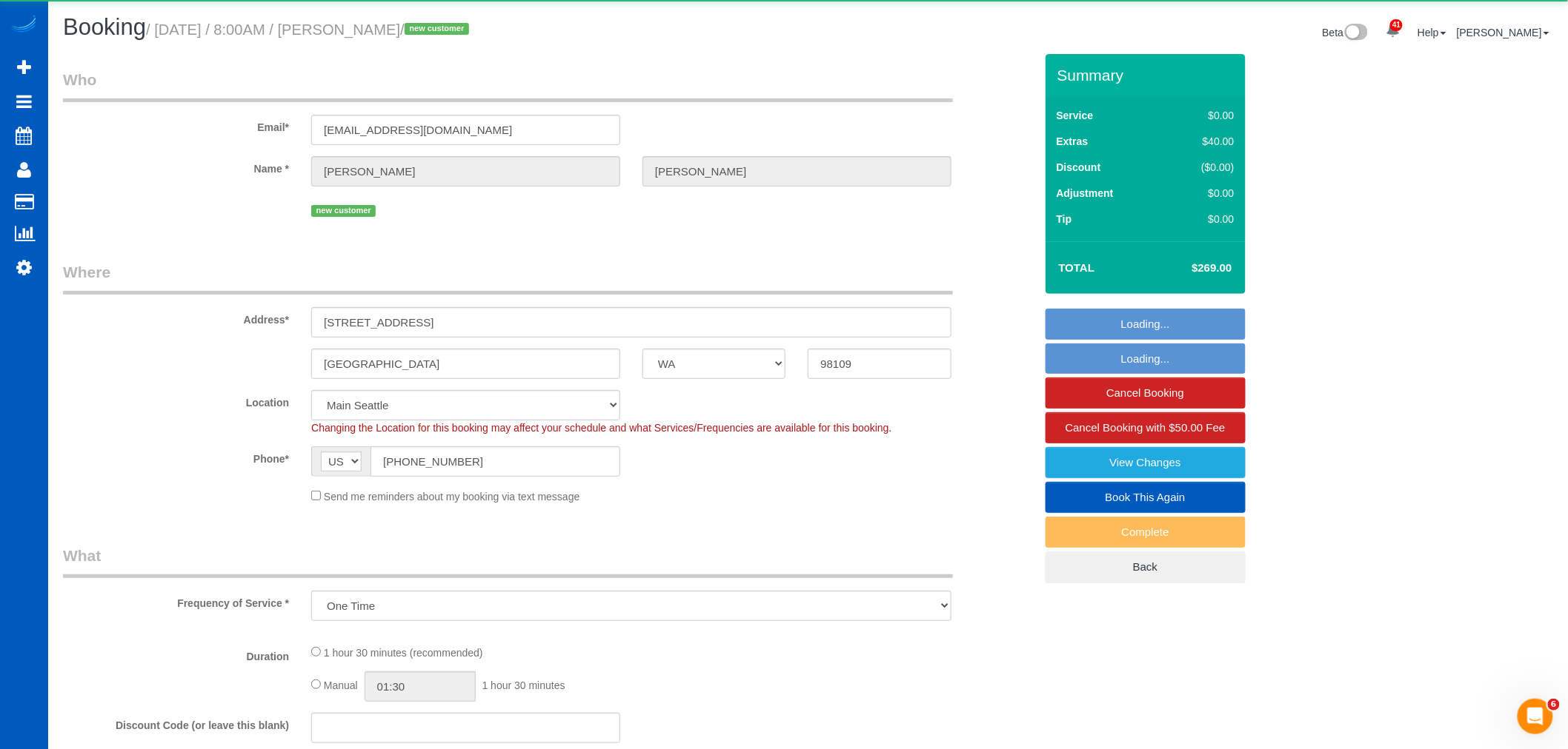
select select "object:7202"
select select "199"
select select "2"
select select "spot20"
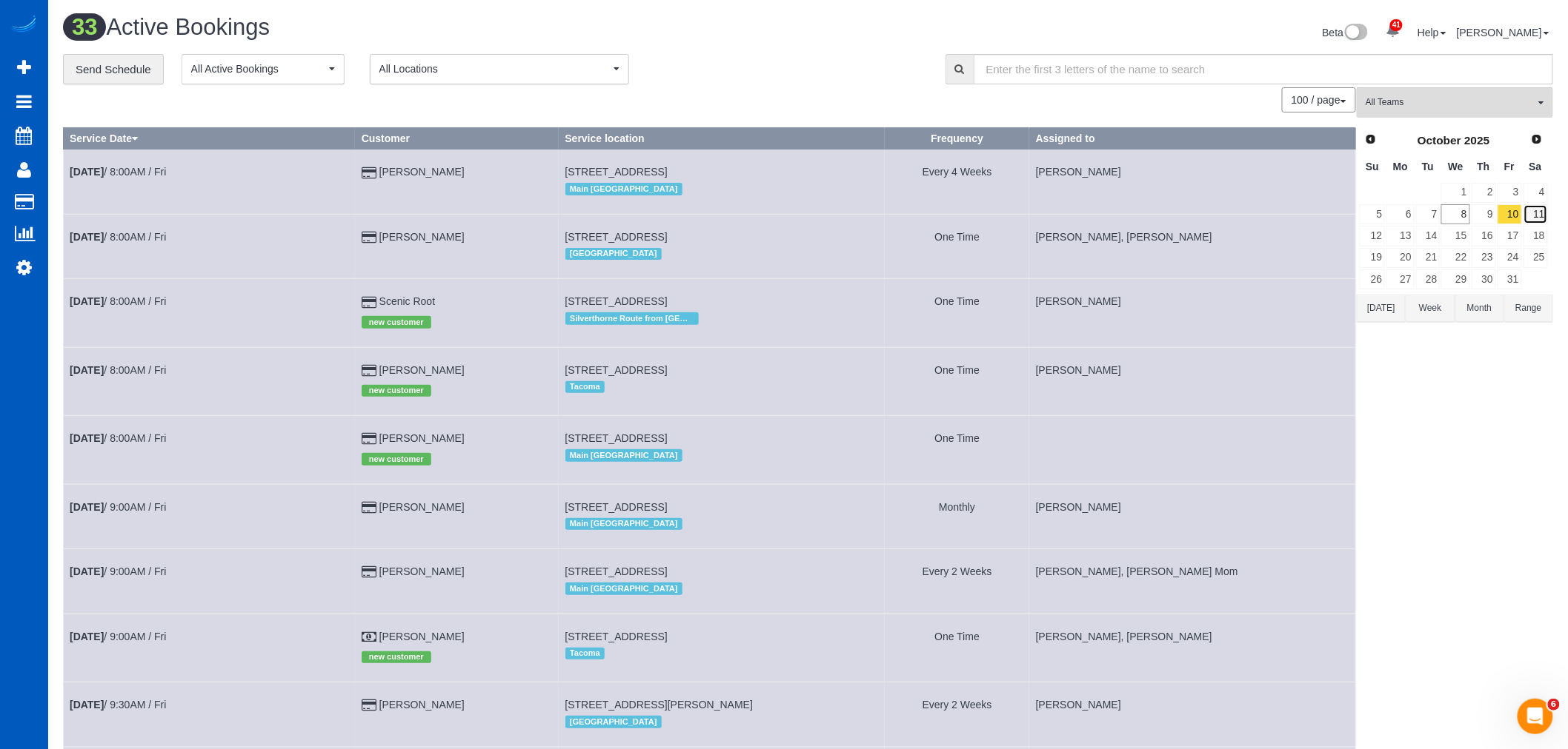
click at [1542, 216] on link "11" at bounding box center [1535, 214] width 24 height 20
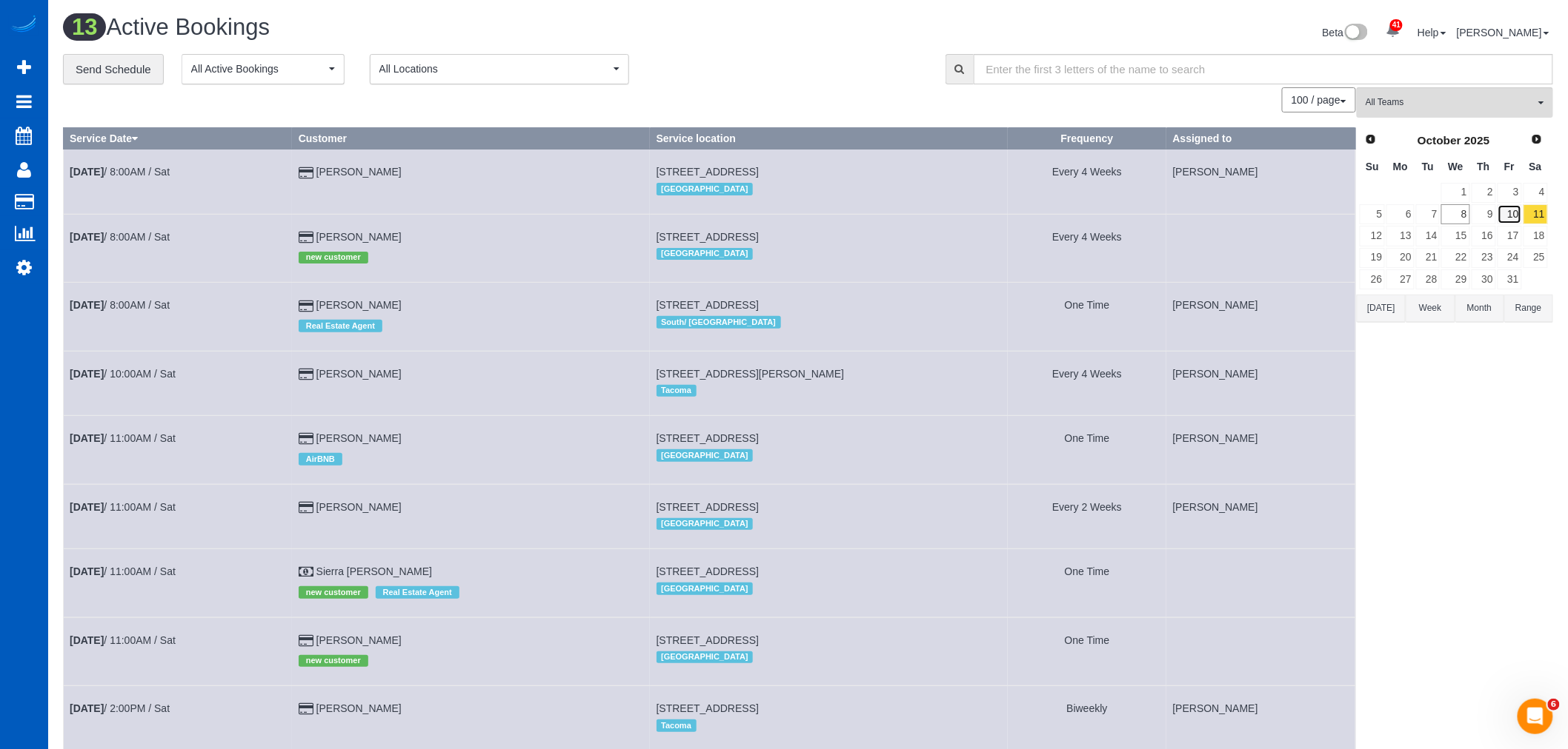
click at [1501, 211] on link "10" at bounding box center [1509, 214] width 24 height 20
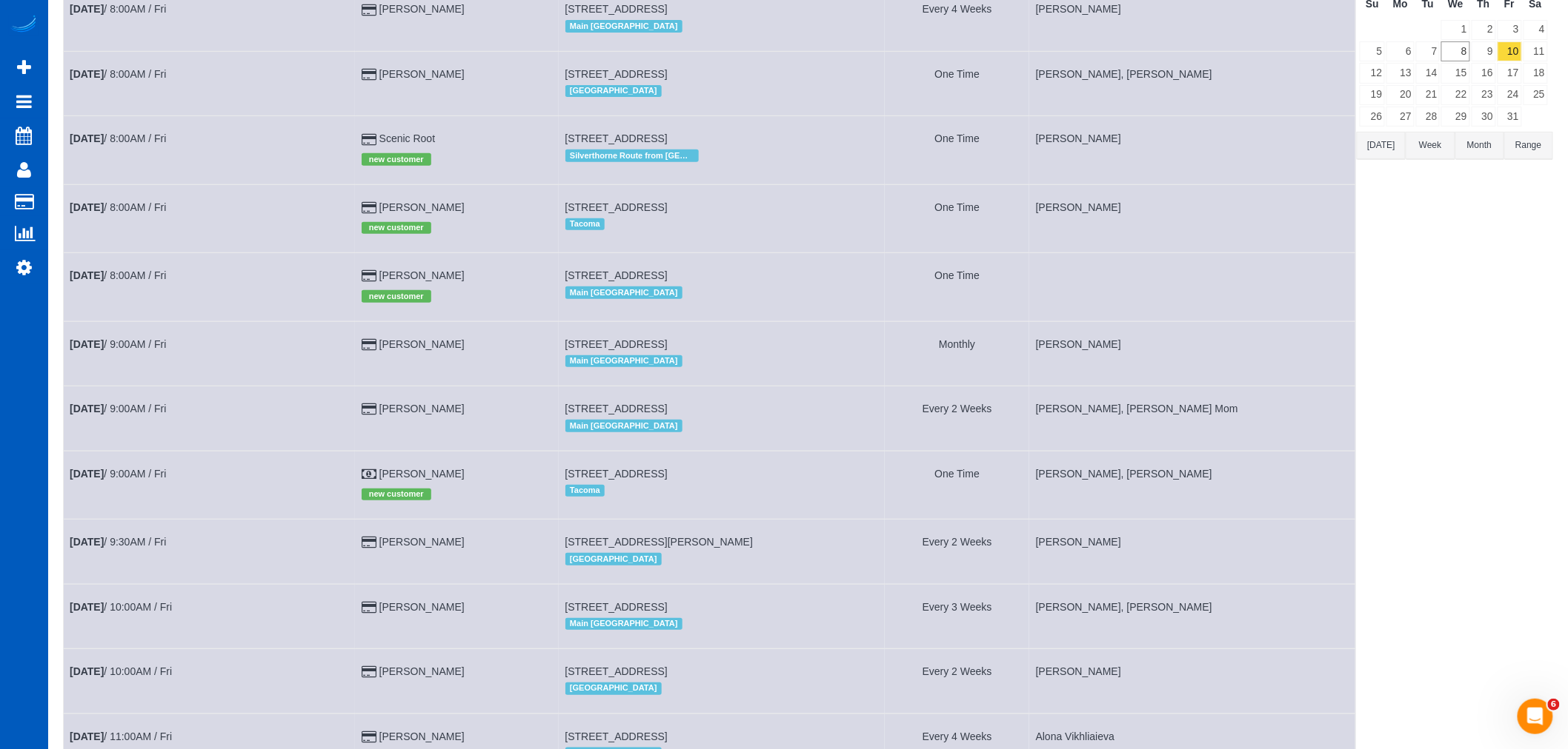
scroll to position [165, 0]
click at [85, 272] on td "[DATE] 8:00AM / Fri" at bounding box center [209, 286] width 292 height 68
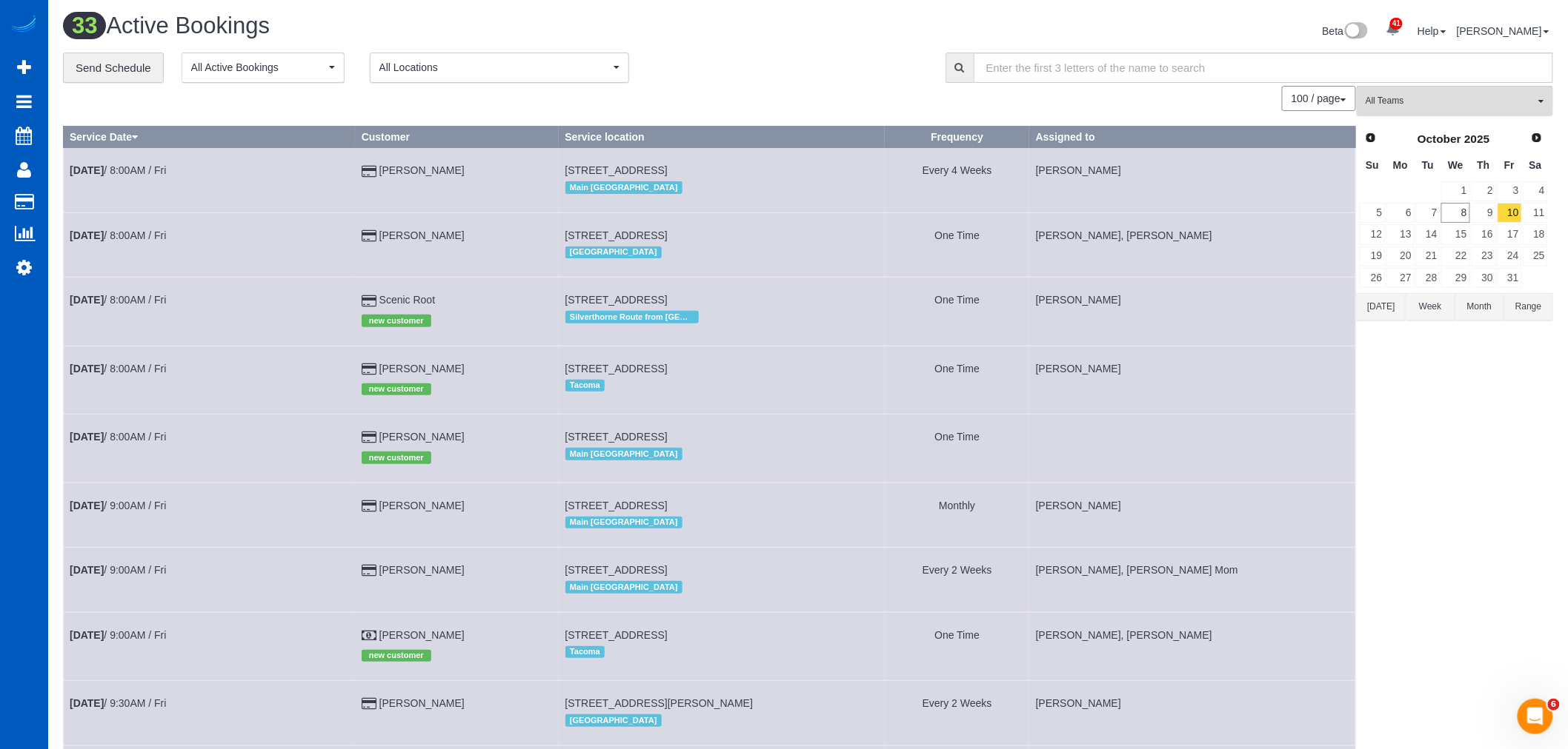
scroll to position [0, 0]
click at [1457, 218] on link "8" at bounding box center [1455, 214] width 28 height 20
drag, startPoint x: 1457, startPoint y: 218, endPoint x: 1446, endPoint y: 216, distance: 11.2
click at [1446, 216] on link "8" at bounding box center [1455, 214] width 28 height 20
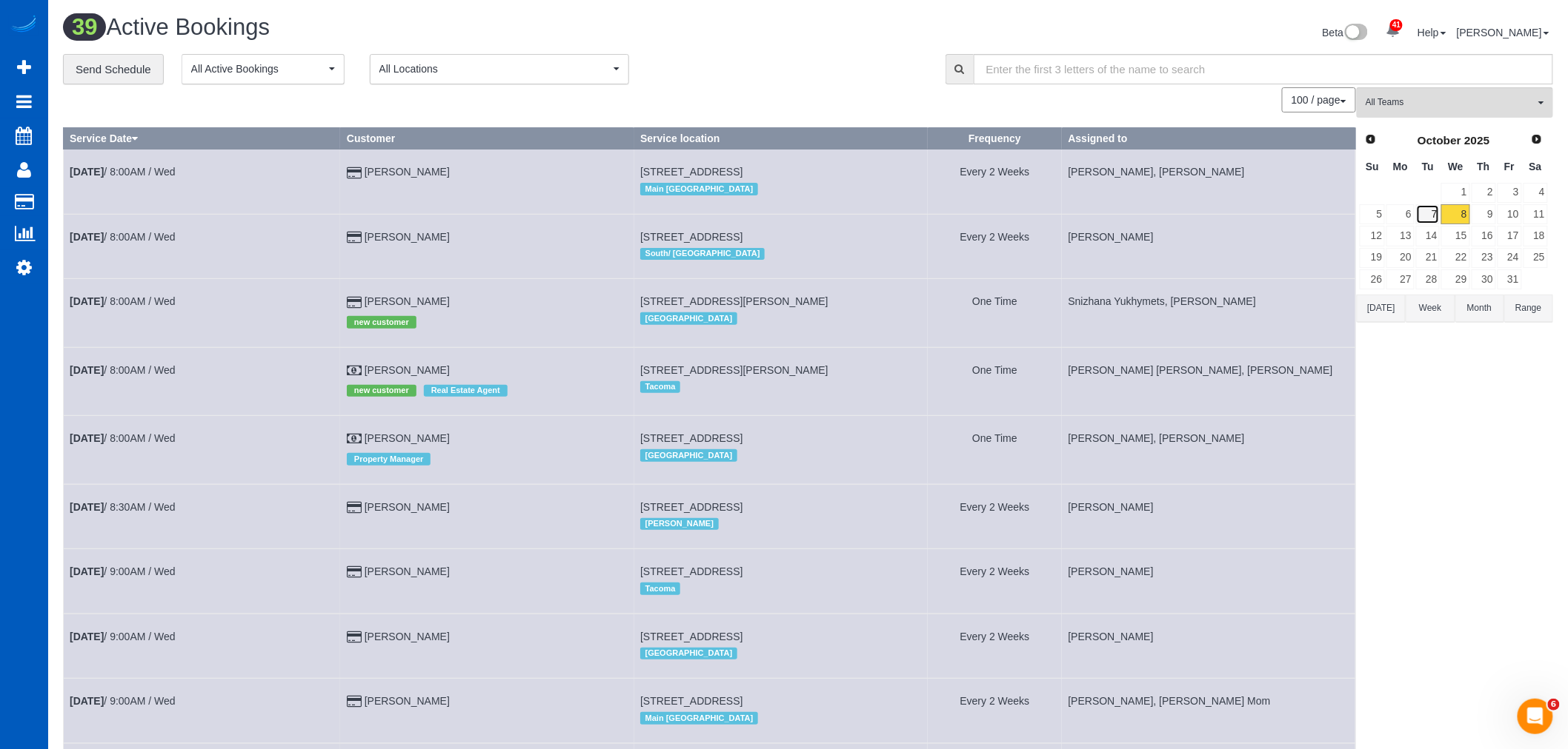
click at [1424, 216] on link "7" at bounding box center [1428, 214] width 24 height 20
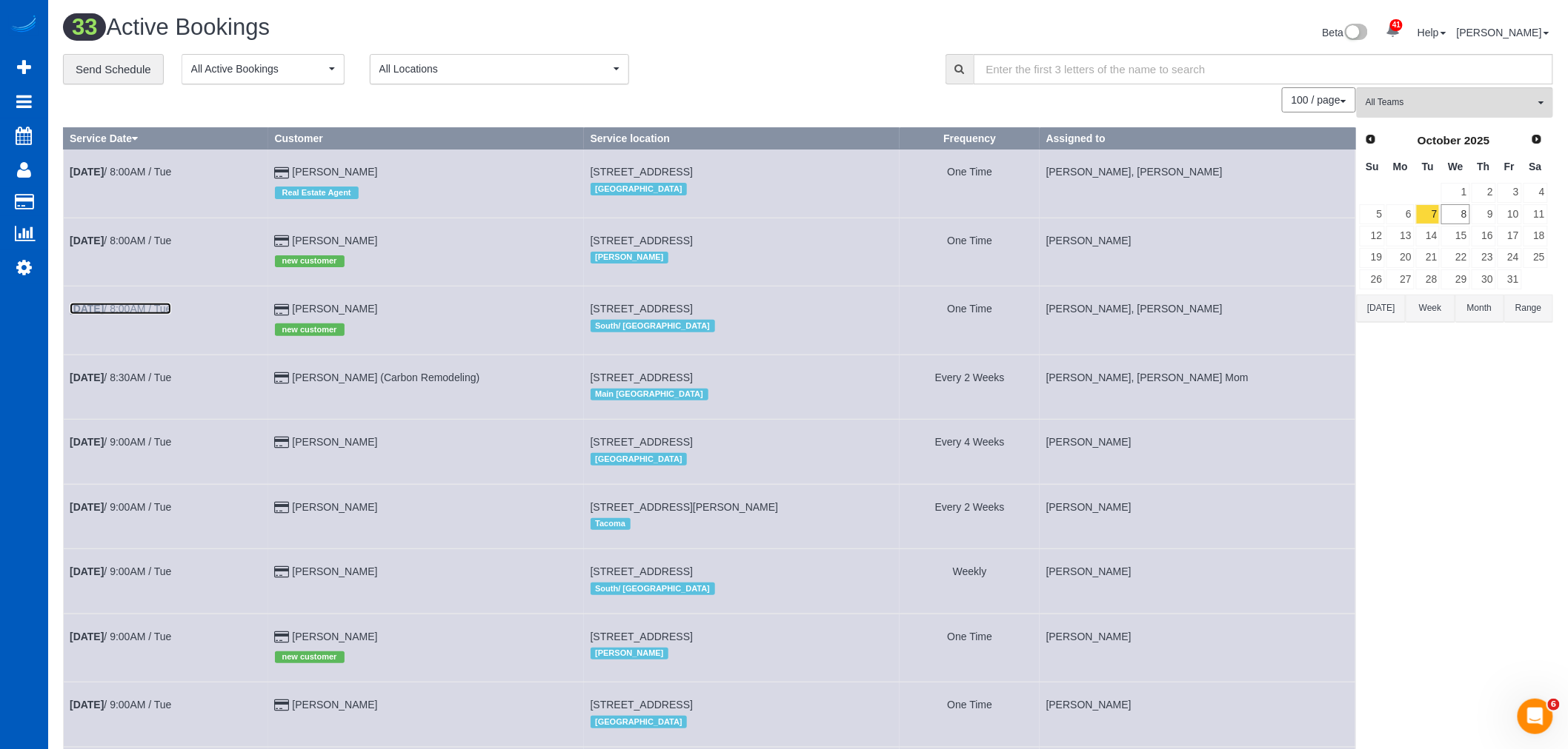
click at [110, 315] on link "[DATE] 8:00AM / Tue" at bounding box center [120, 308] width 101 height 12
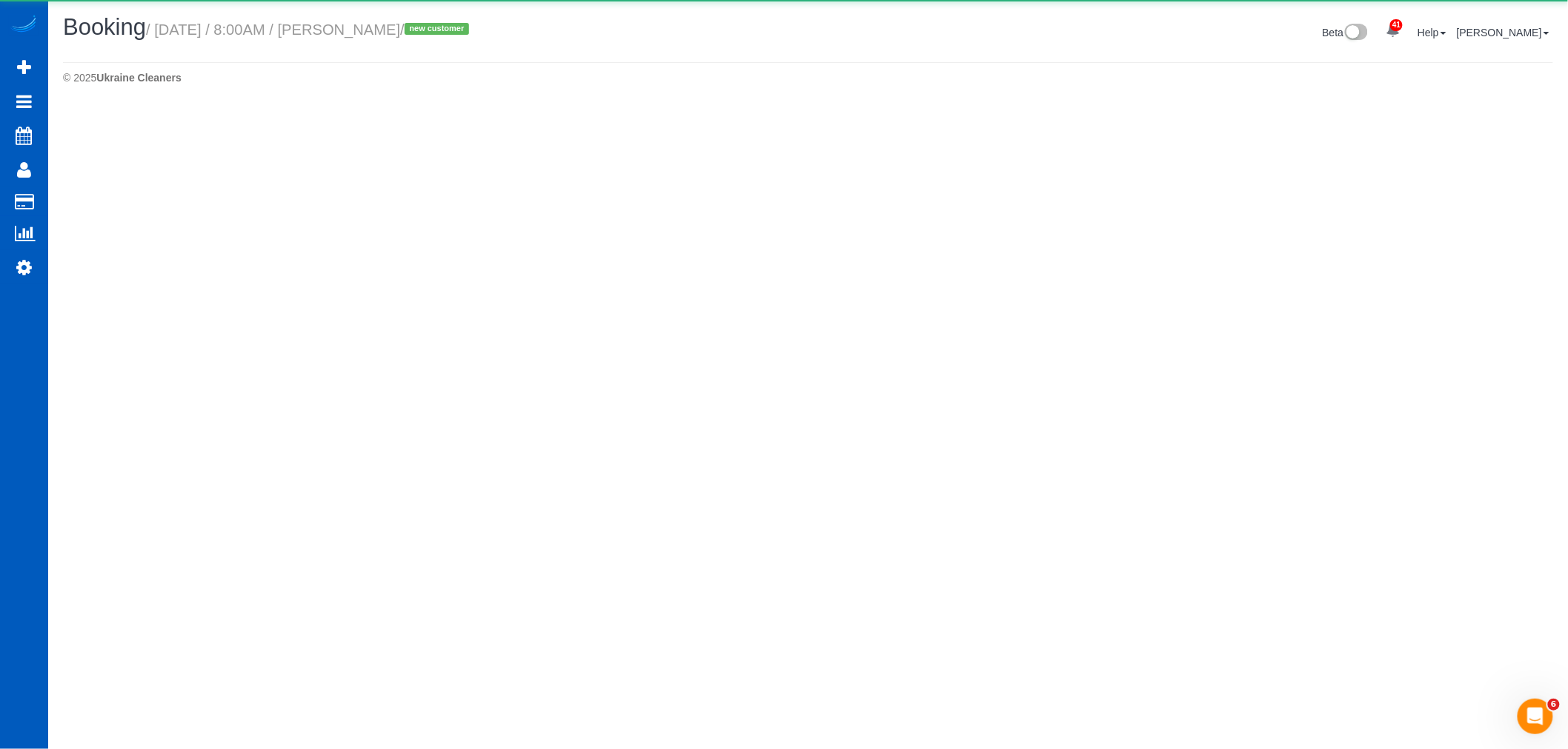
select select "WA"
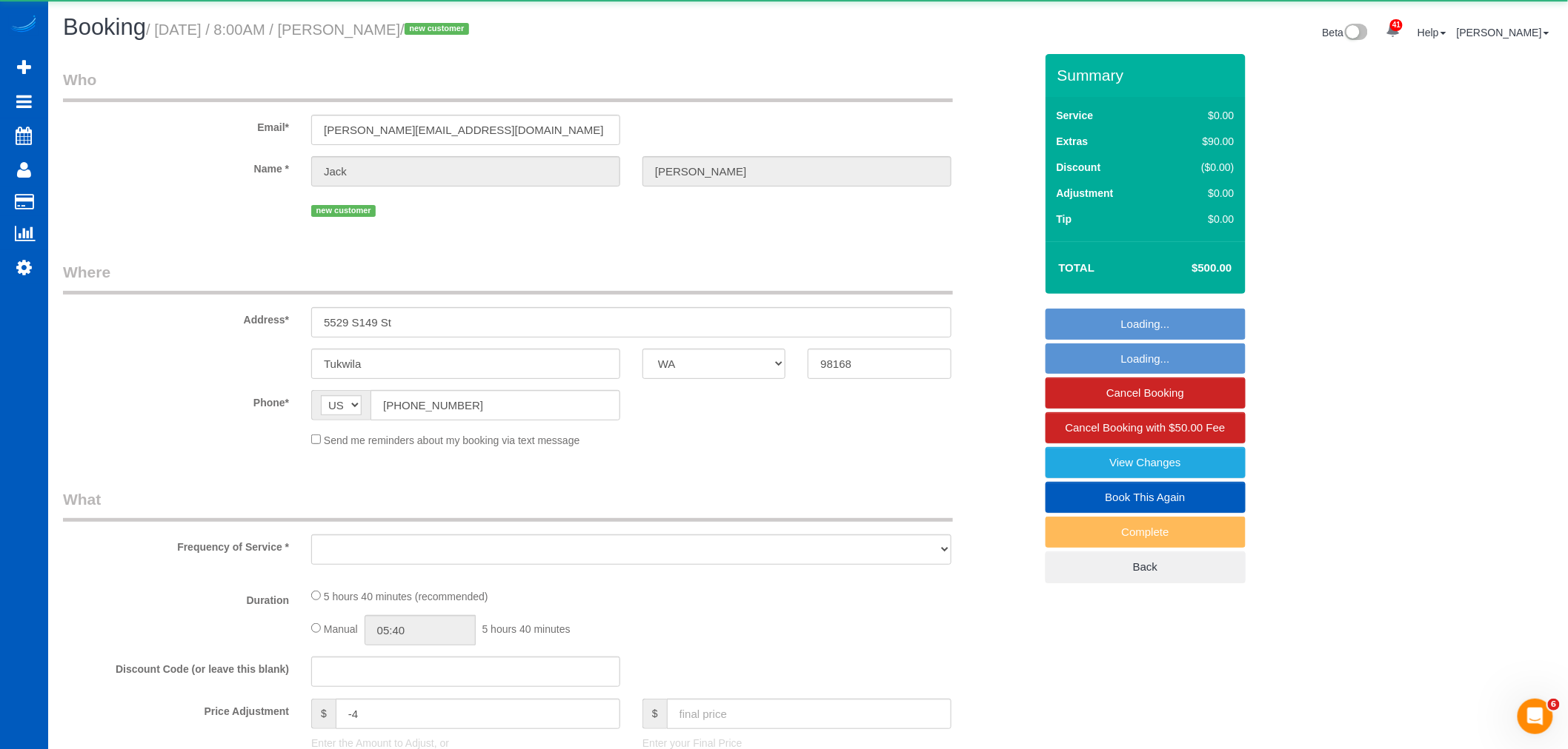
select select "object:10801"
select select "string:fspay-8ec7d7f8-f149-4702-927c-e8aaa261bd3d"
select select "199"
select select "1001"
select select "3"
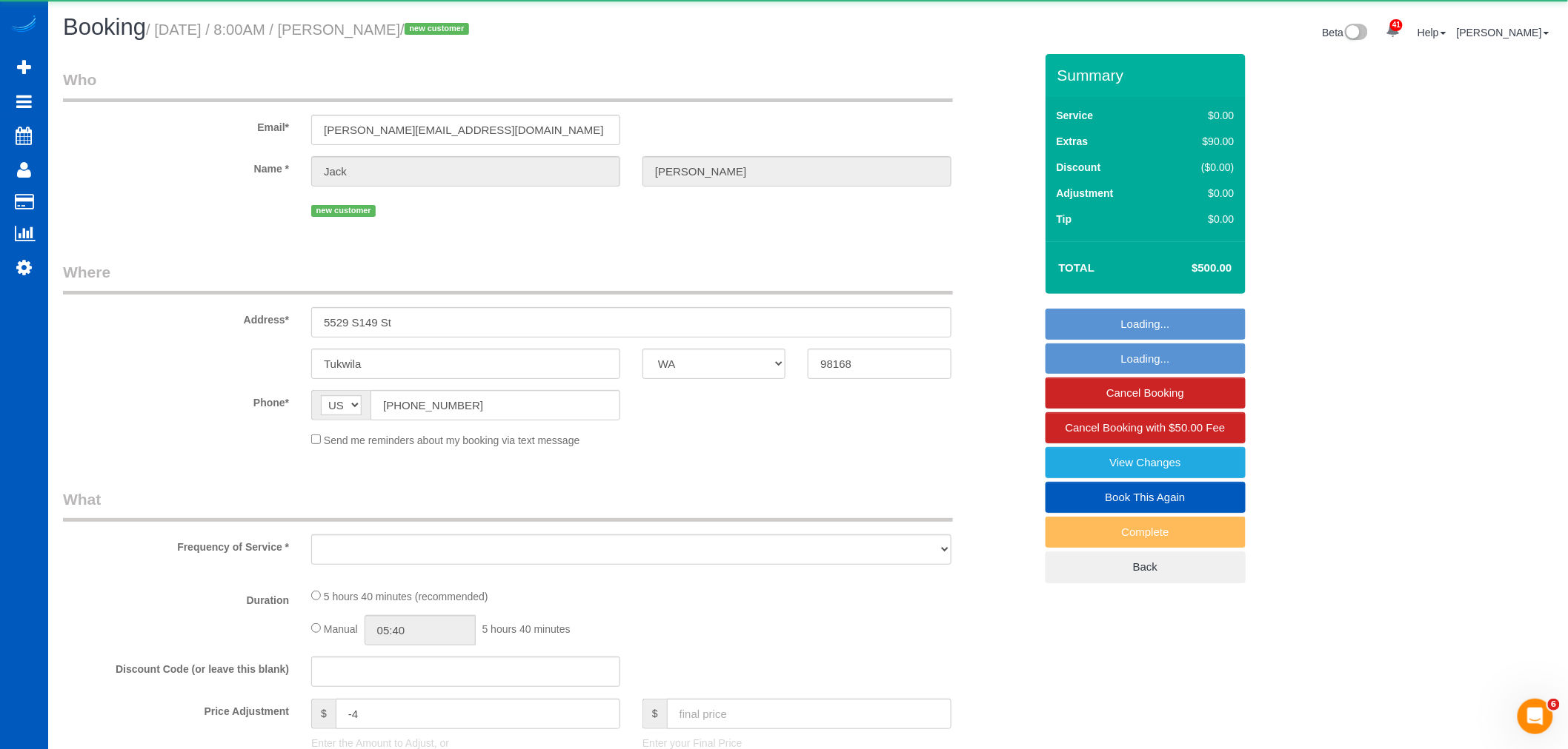
select select "2"
select select "spot37"
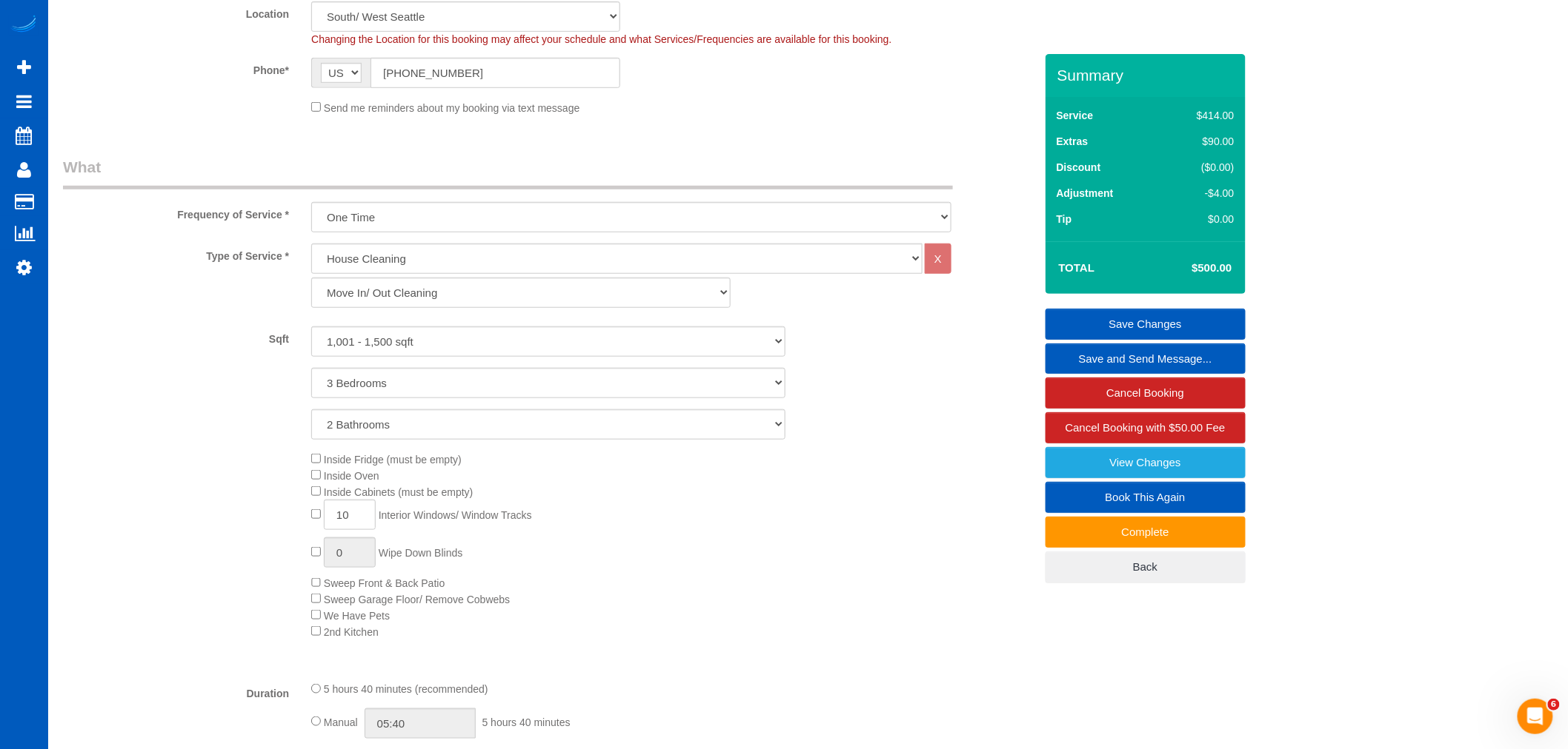
scroll to position [165, 0]
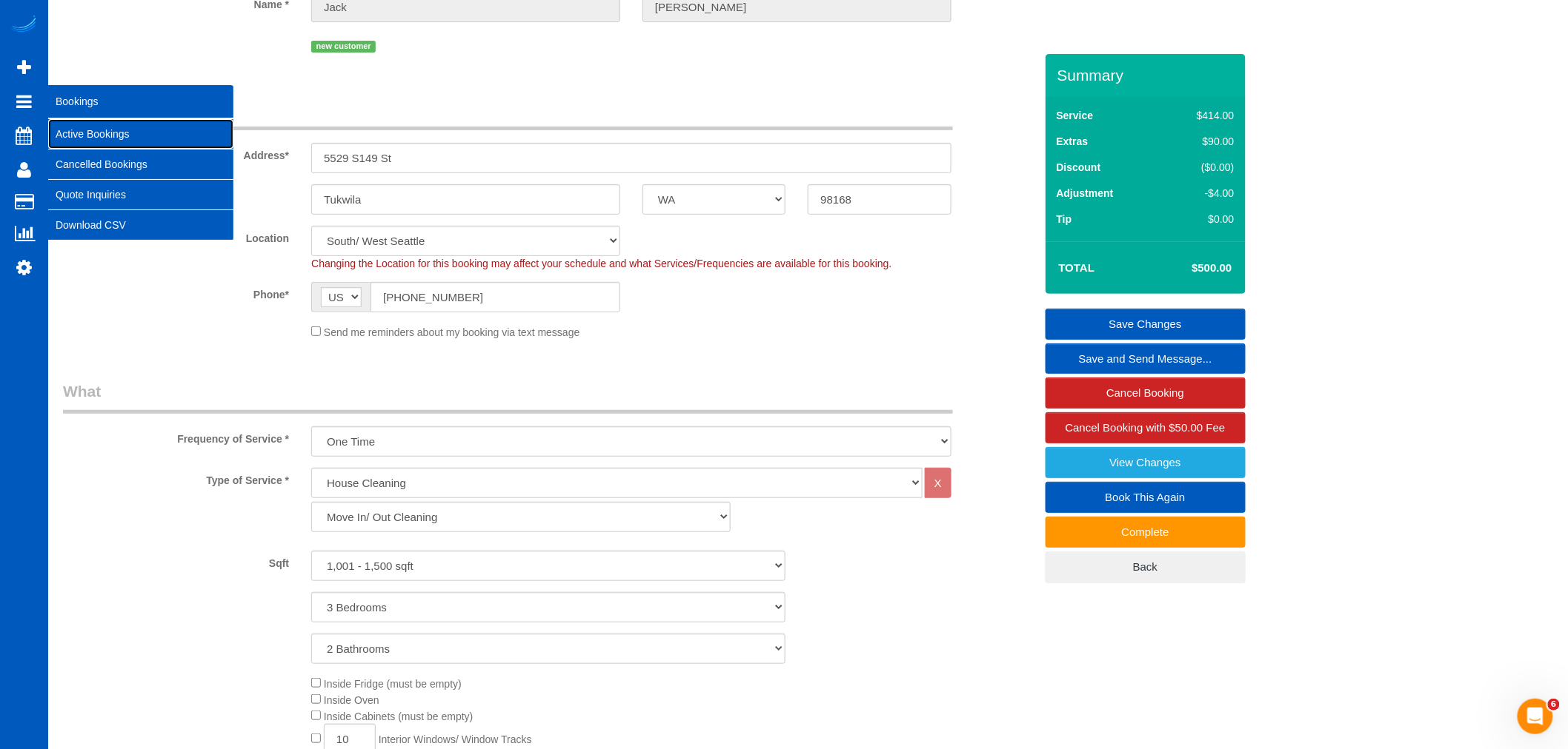
click at [101, 132] on link "Active Bookings" at bounding box center [141, 133] width 186 height 30
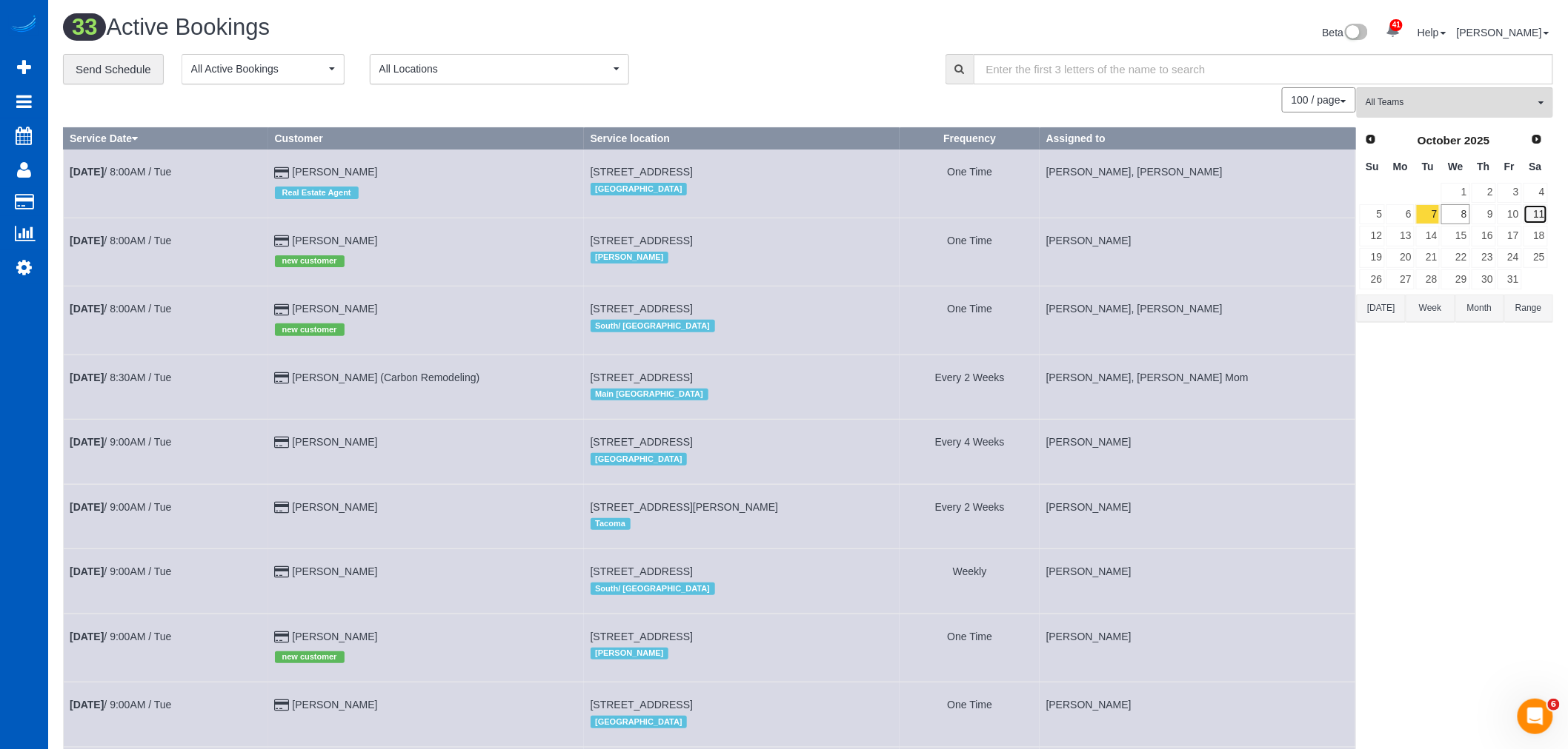
click at [1541, 217] on link "11" at bounding box center [1535, 214] width 24 height 20
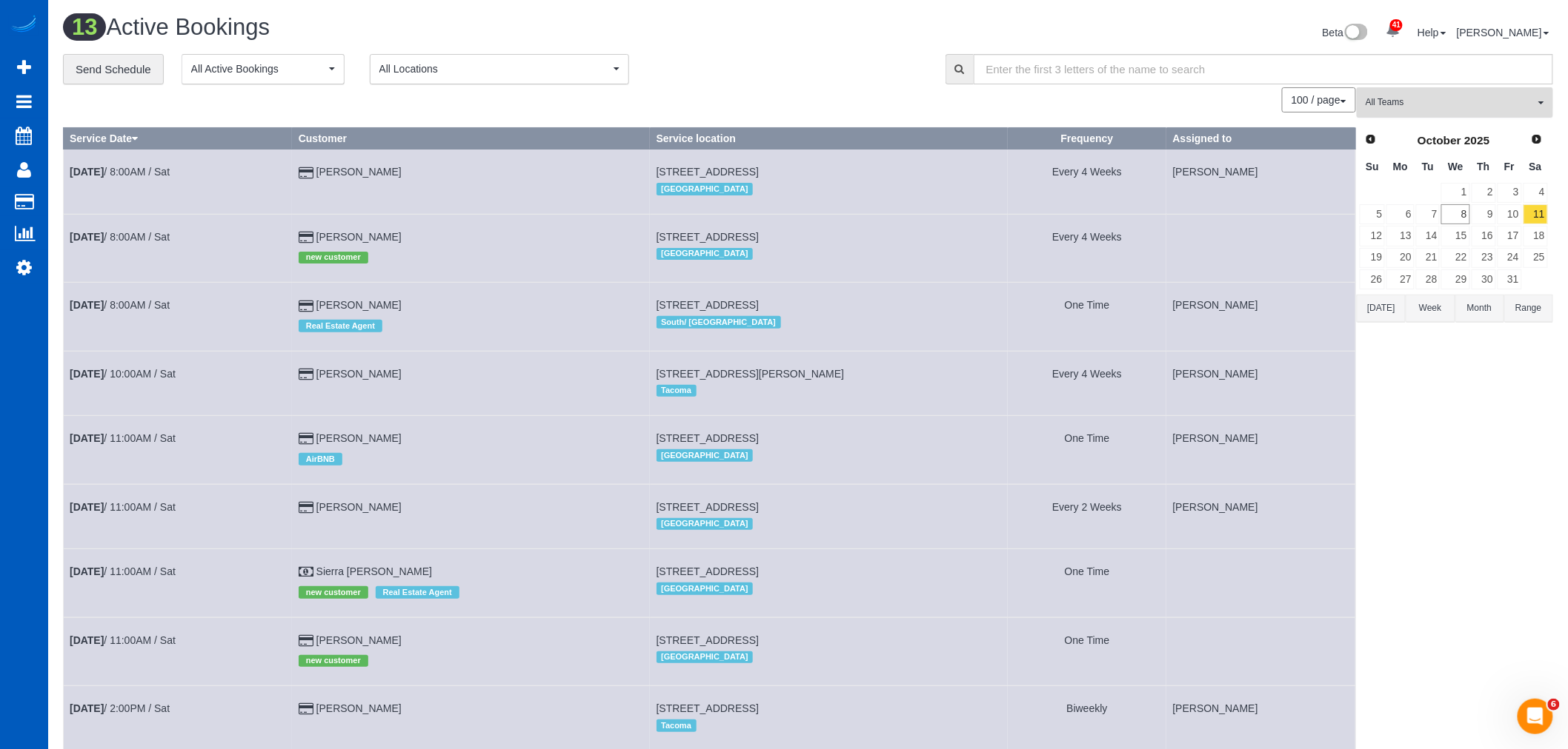
click at [1416, 91] on button "All Teams" at bounding box center [1455, 103] width 196 height 31
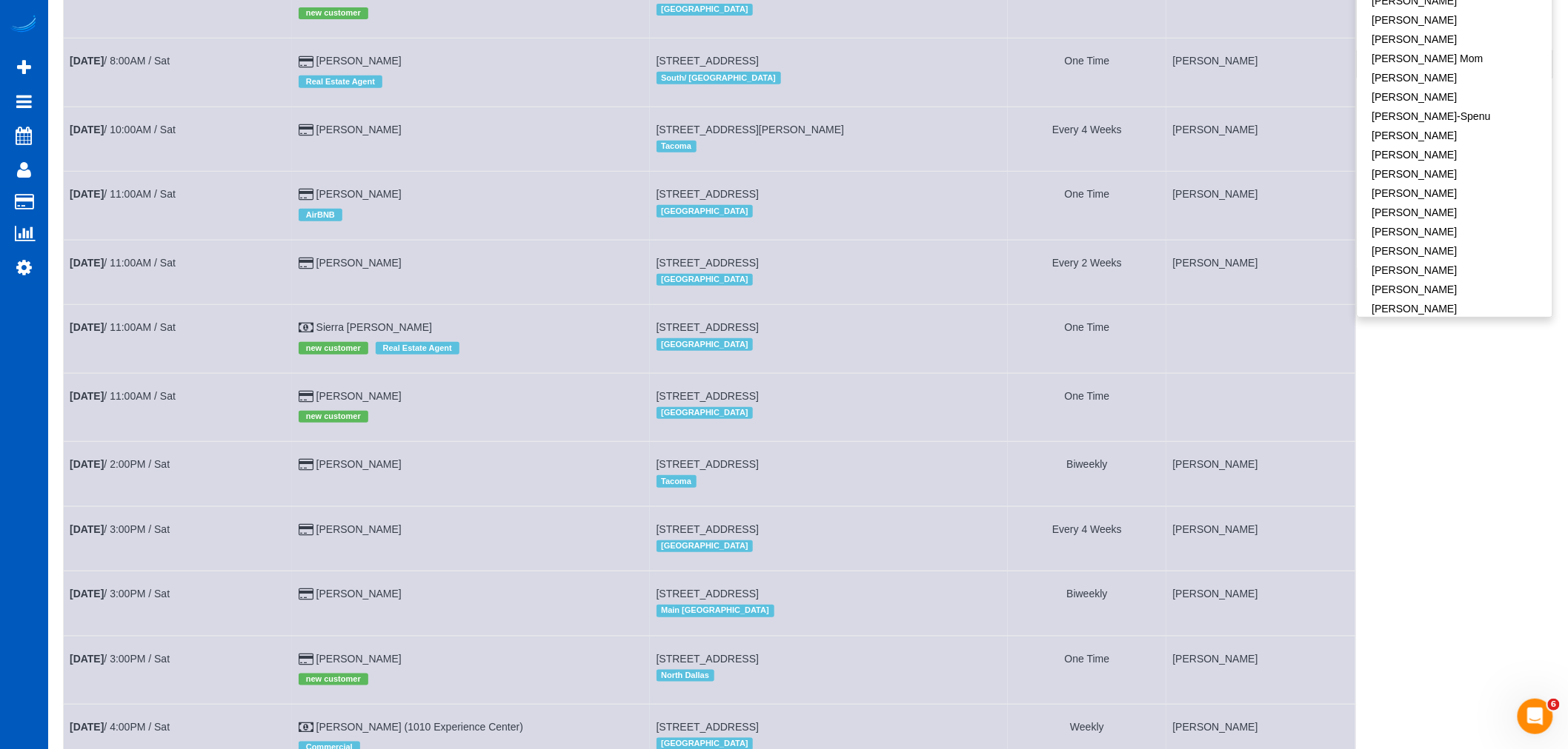
scroll to position [246, 0]
